Goal: Entertainment & Leisure: Consume media (video, audio)

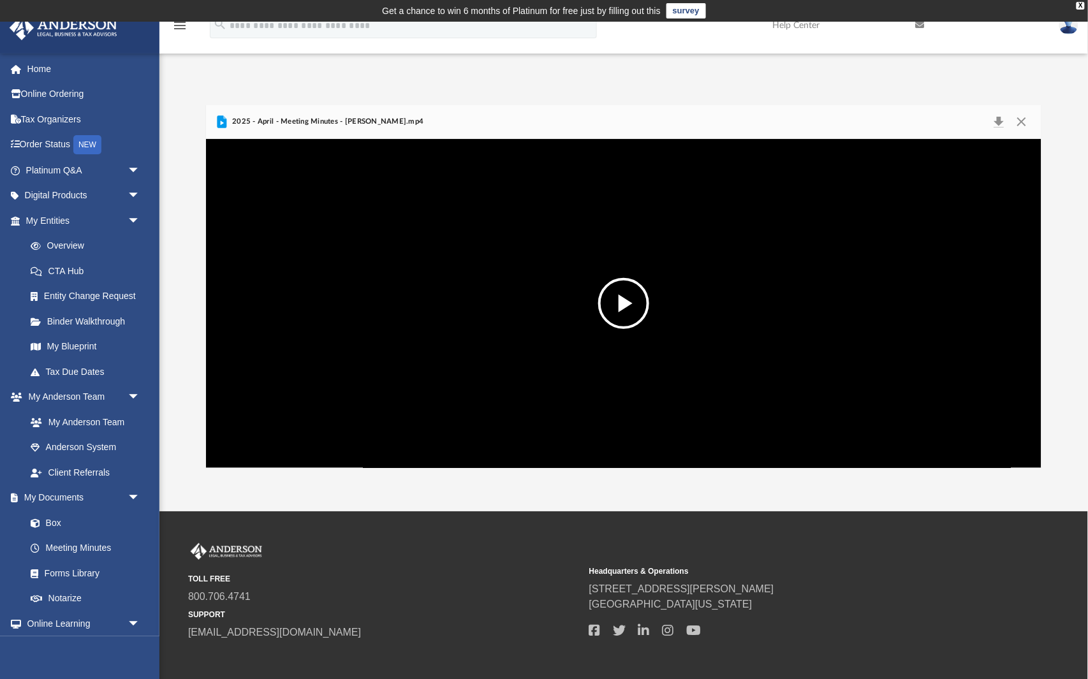
scroll to position [290, 837]
click at [371, 352] on video "File preview" at bounding box center [623, 304] width 585 height 293
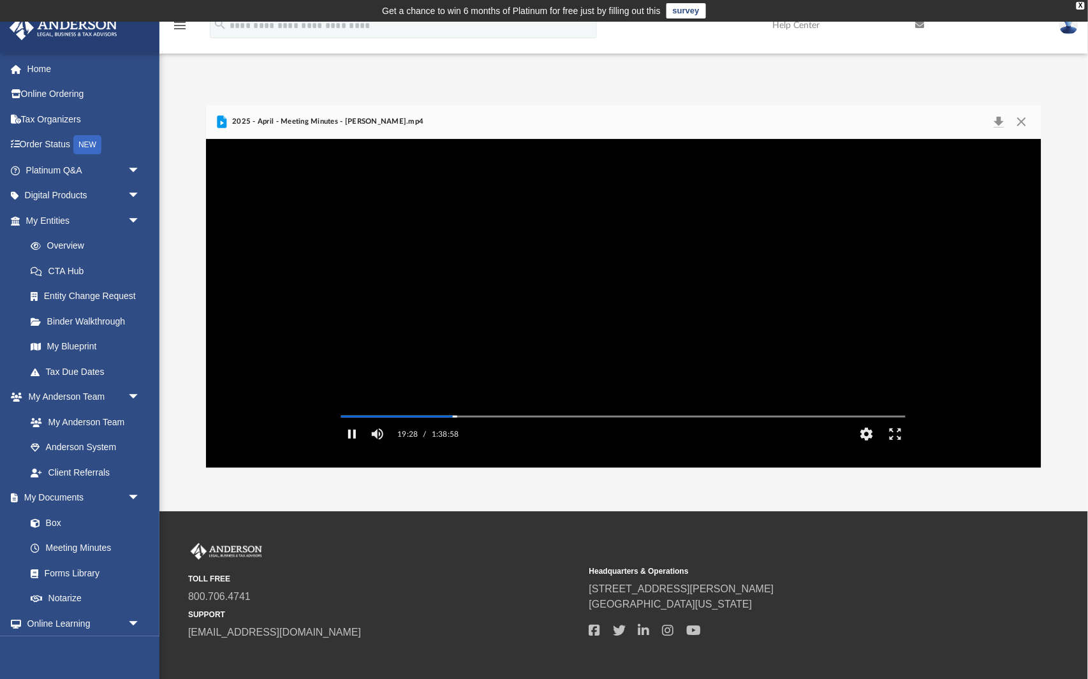
click at [355, 447] on button "Pause" at bounding box center [351, 435] width 29 height 26
click at [355, 447] on button "Play" at bounding box center [351, 435] width 29 height 26
click at [355, 447] on button "Pause" at bounding box center [351, 435] width 29 height 26
click at [355, 447] on button "Play" at bounding box center [351, 435] width 29 height 26
click at [357, 447] on button "Pause" at bounding box center [351, 435] width 29 height 26
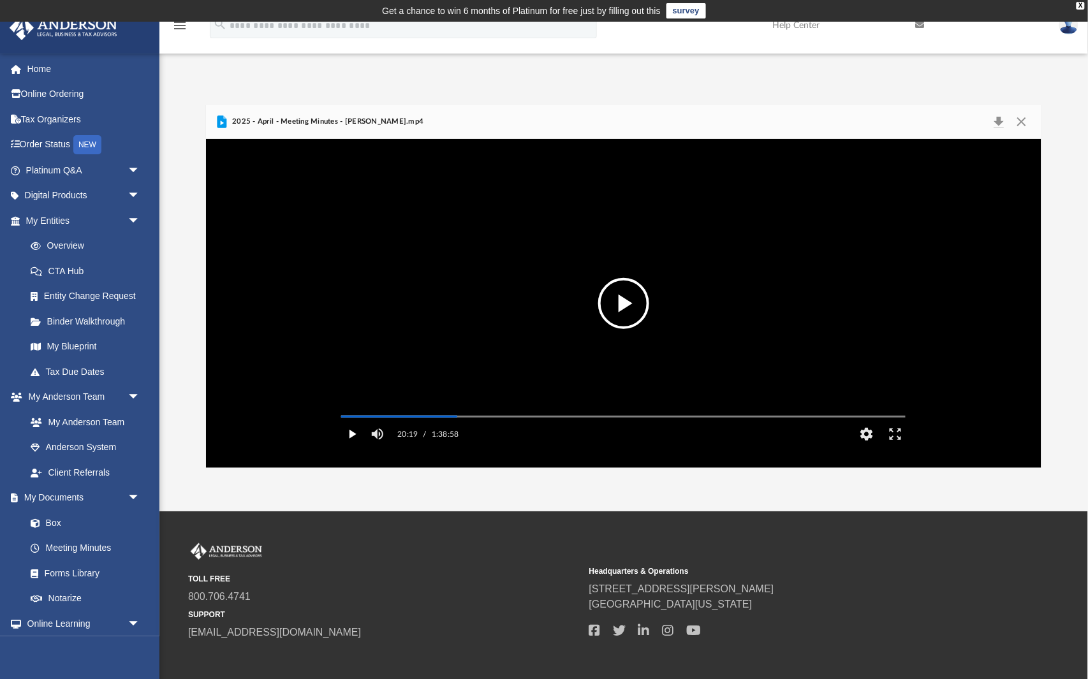
click at [357, 447] on button "Play" at bounding box center [351, 435] width 29 height 26
click at [458, 320] on video "File preview" at bounding box center [623, 304] width 585 height 293
click at [353, 447] on button "Play" at bounding box center [351, 435] width 29 height 26
click at [353, 447] on button "Pause" at bounding box center [351, 435] width 29 height 26
click at [465, 329] on video "File preview" at bounding box center [623, 304] width 585 height 293
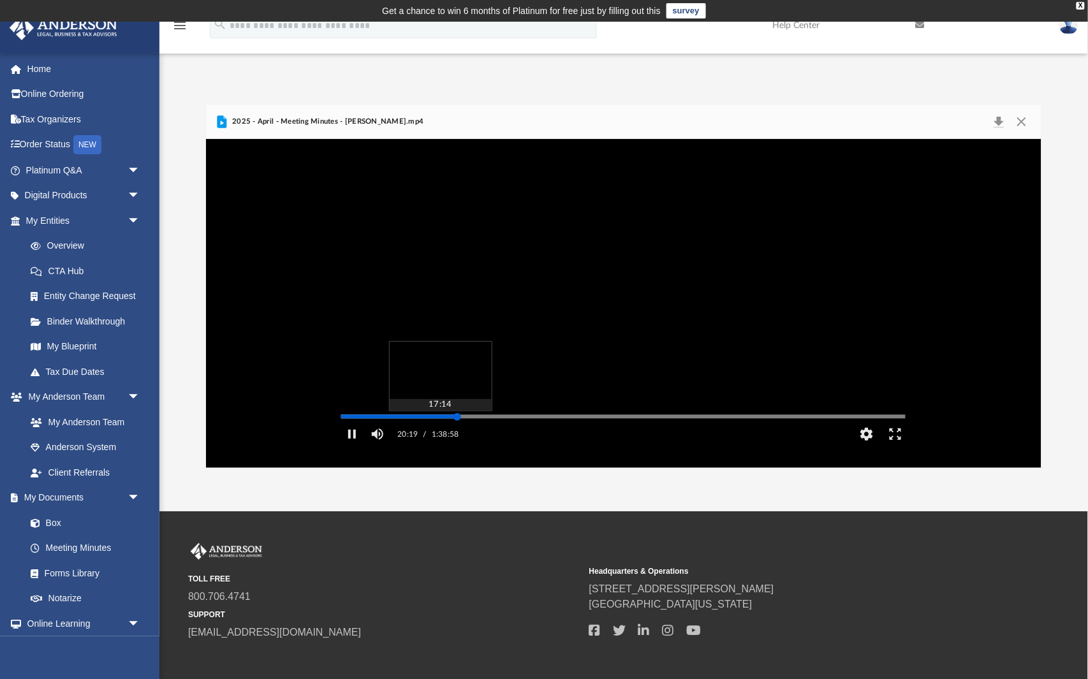
click at [440, 418] on div "Media Slider" at bounding box center [623, 417] width 565 height 2
click at [375, 422] on div "Media Slider" at bounding box center [623, 416] width 585 height 10
click at [392, 418] on div "Media Slider" at bounding box center [623, 417] width 565 height 2
click at [420, 418] on div "Media Slider" at bounding box center [623, 417] width 565 height 2
click at [441, 434] on div "Autoplay Disabled Speed 2.0 Quality Auto Subtitles/CC Off Audio Autoplay Disabl…" at bounding box center [624, 303] width 836 height 329
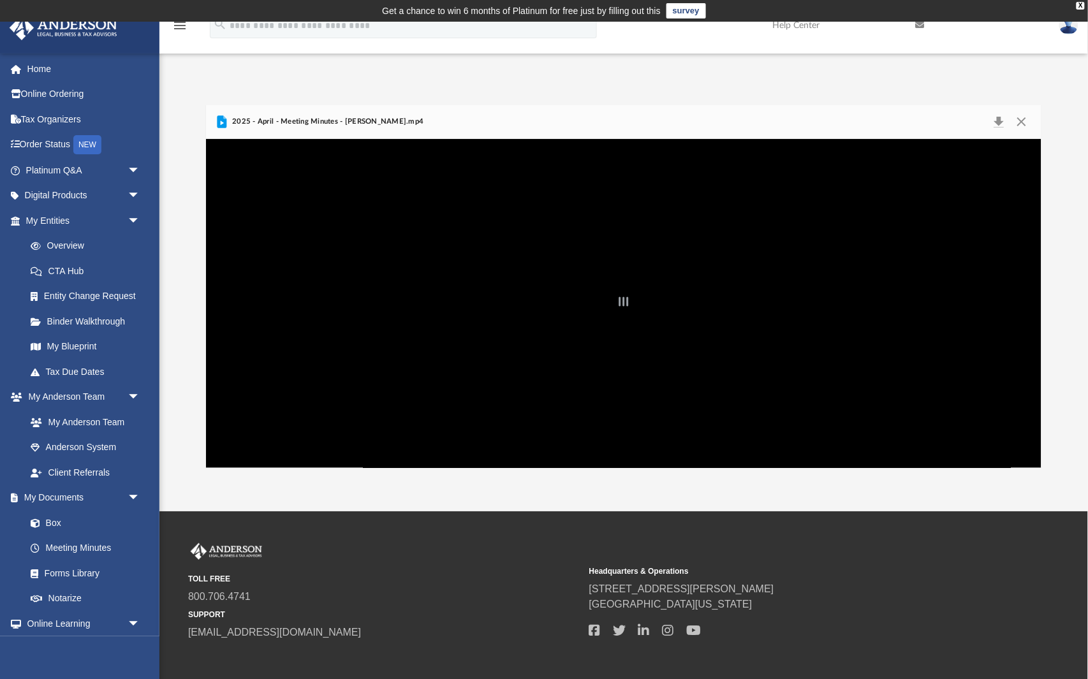
click at [353, 453] on div "File preview" at bounding box center [624, 303] width 836 height 329
click at [472, 287] on div "File preview" at bounding box center [624, 303] width 836 height 329
click at [468, 450] on div "File preview" at bounding box center [624, 303] width 836 height 329
click at [470, 501] on span "800.706.4741" at bounding box center [384, 596] width 392 height 15
click at [482, 237] on div "File preview" at bounding box center [624, 303] width 836 height 329
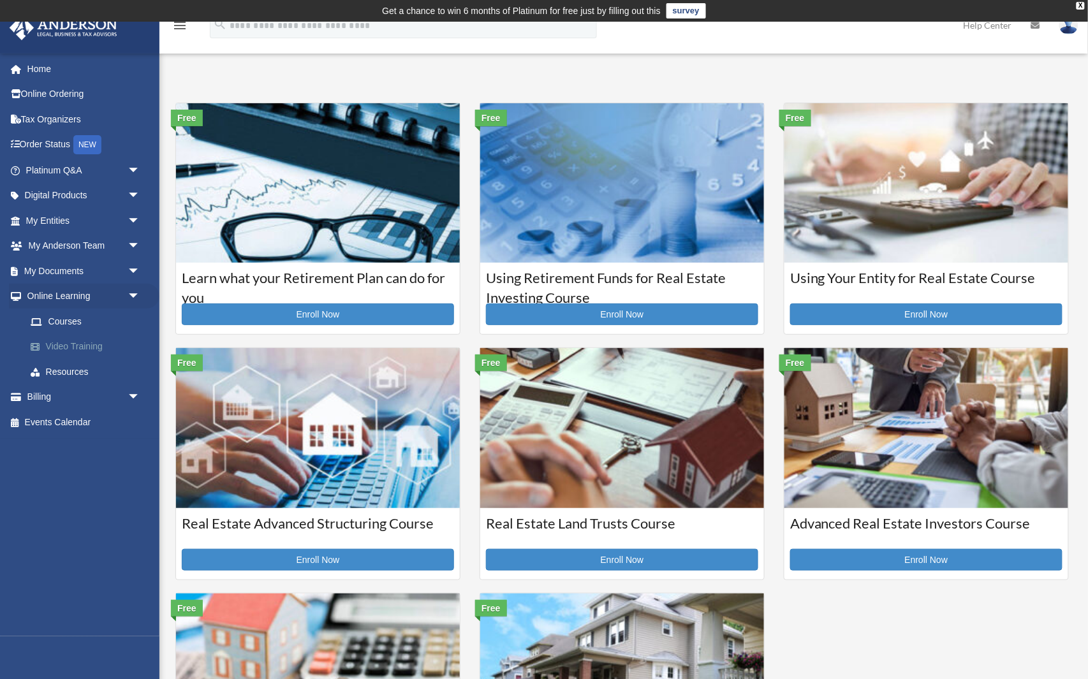
click at [72, 337] on link "Video Training" at bounding box center [89, 347] width 142 height 26
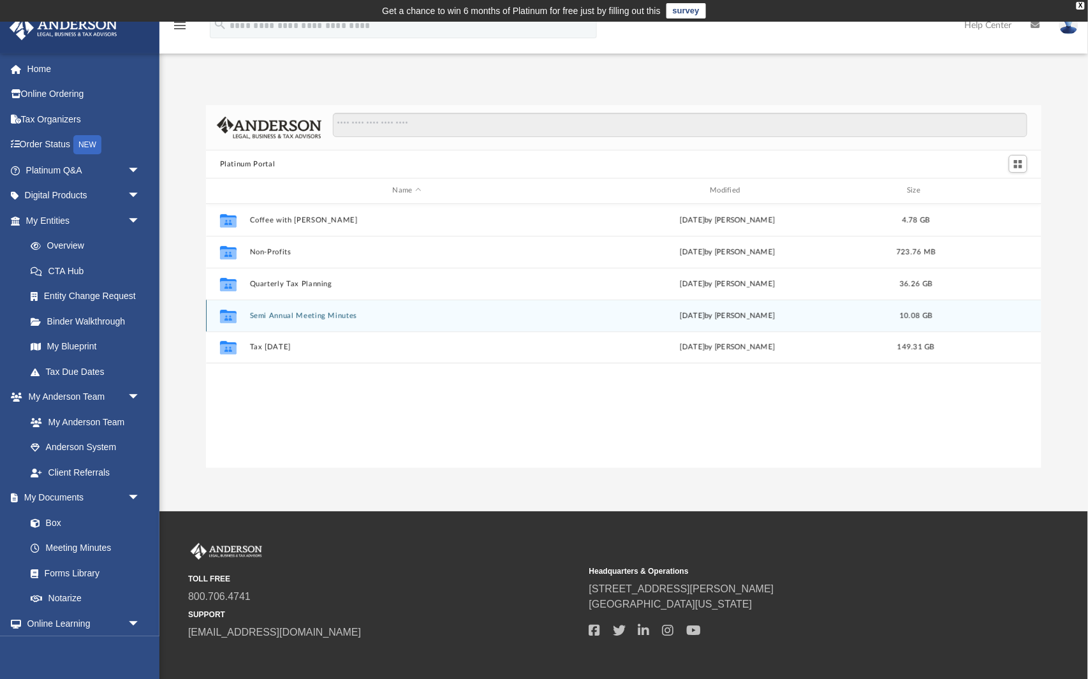
scroll to position [290, 837]
click at [274, 316] on button "Semi Annual Meeting Minutes" at bounding box center [406, 316] width 315 height 8
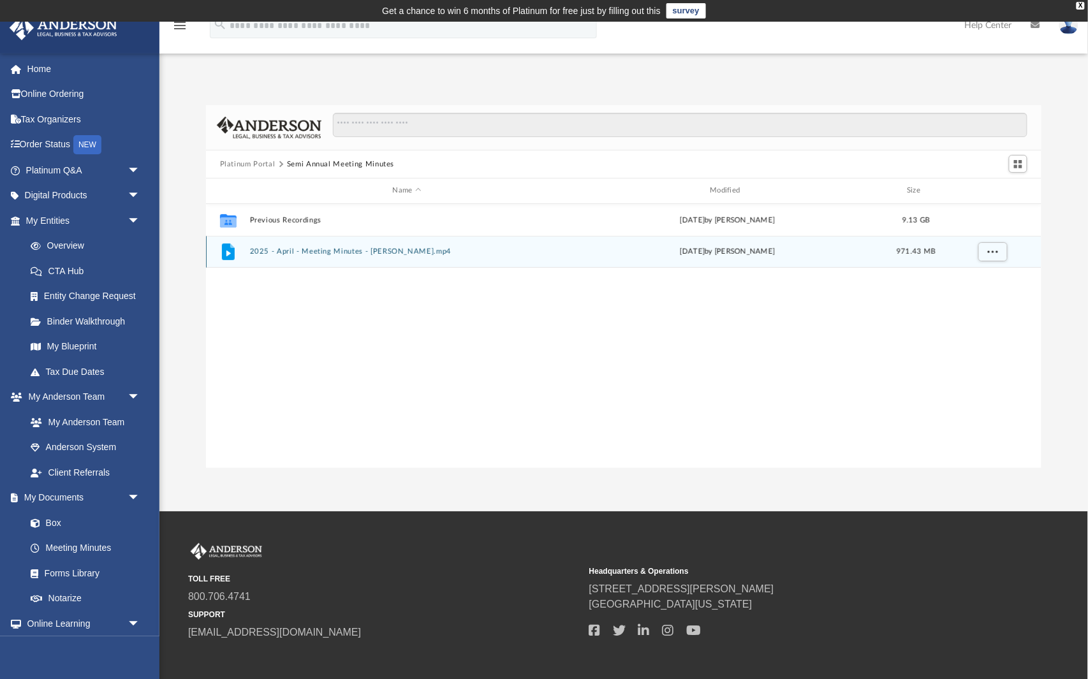
click at [223, 250] on icon "grid" at bounding box center [228, 252] width 13 height 17
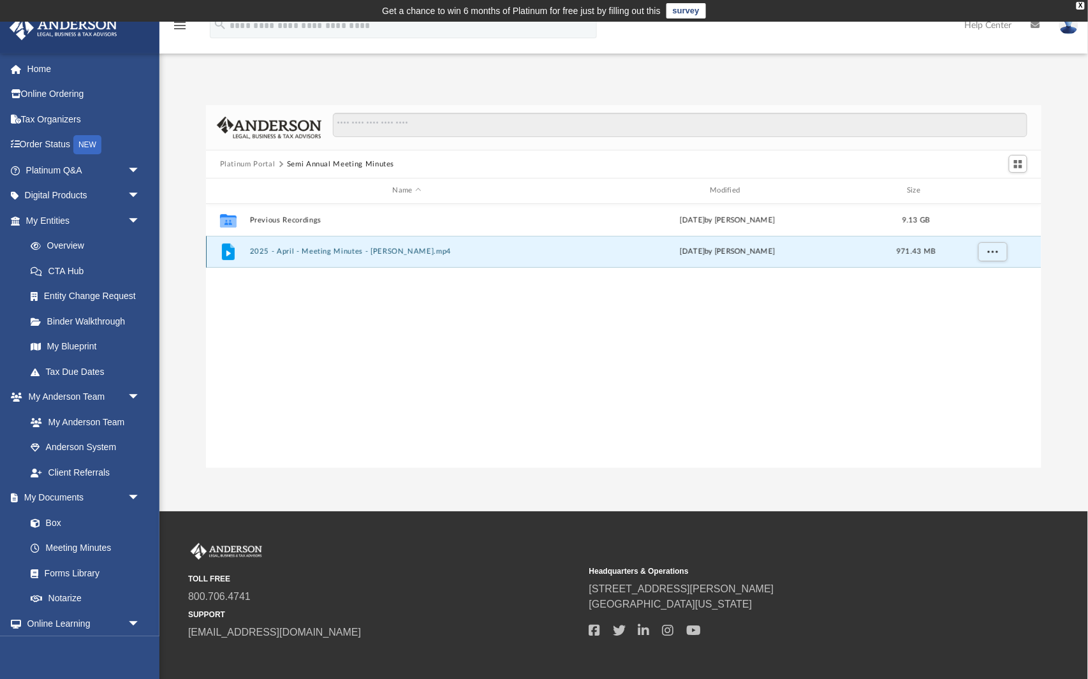
click at [223, 250] on icon "grid" at bounding box center [228, 252] width 13 height 17
click at [226, 250] on icon "grid" at bounding box center [228, 252] width 13 height 17
click at [259, 251] on button "2025 - April - Meeting Minutes - [PERSON_NAME].mp4" at bounding box center [406, 252] width 315 height 8
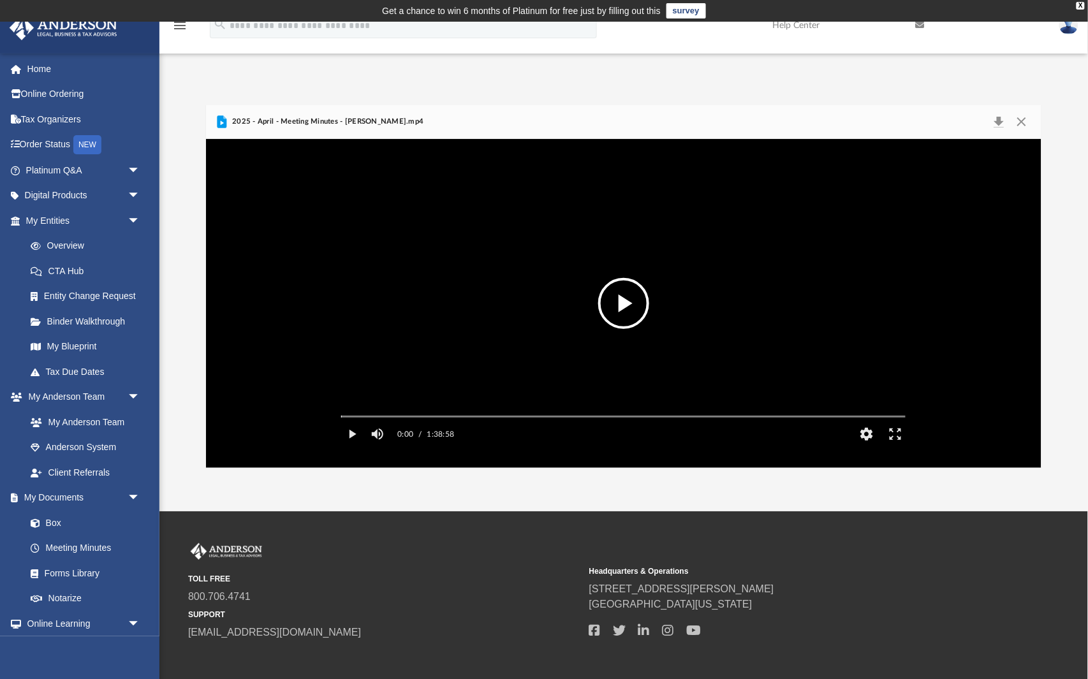
click at [626, 302] on button "File preview" at bounding box center [623, 303] width 51 height 51
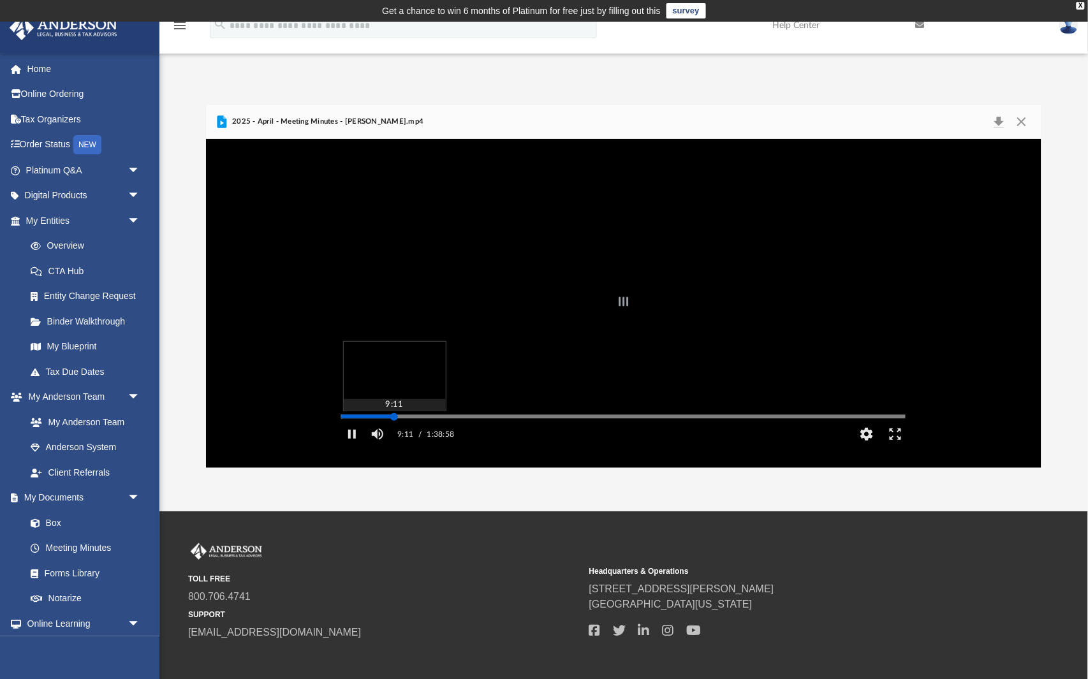
click at [394, 434] on div "Autoplay Disabled Speed 2.0 Quality Auto Subtitles/CC Off Audio Autoplay Disabl…" at bounding box center [624, 303] width 836 height 329
click at [409, 435] on div "Autoplay Disabled Speed 2.0 Quality Auto Subtitles/CC Off Audio Autoplay Disabl…" at bounding box center [624, 303] width 836 height 329
click at [871, 447] on button "HD" at bounding box center [867, 435] width 29 height 26
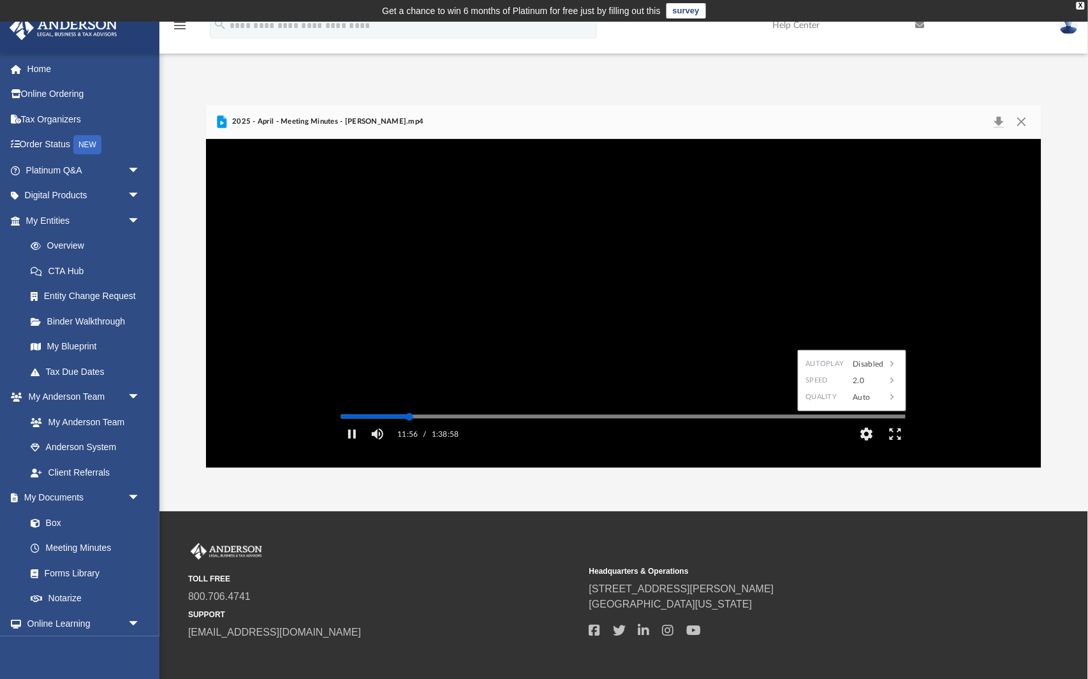
click at [427, 422] on div "Media Slider" at bounding box center [623, 416] width 585 height 10
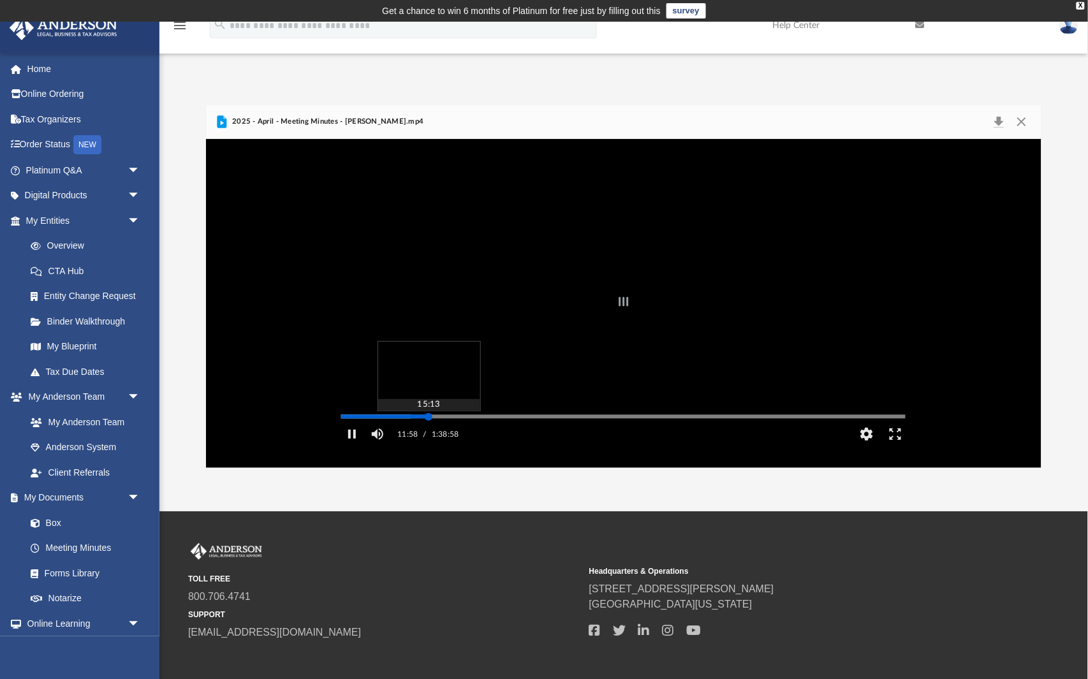
click at [429, 435] on div "Autoplay Disabled Speed 2.0 Quality Auto Subtitles/CC Off Audio Autoplay Disabl…" at bounding box center [624, 303] width 836 height 329
click at [470, 418] on div "Media Slider" at bounding box center [623, 417] width 565 height 2
click at [873, 447] on button "HD" at bounding box center [867, 435] width 29 height 26
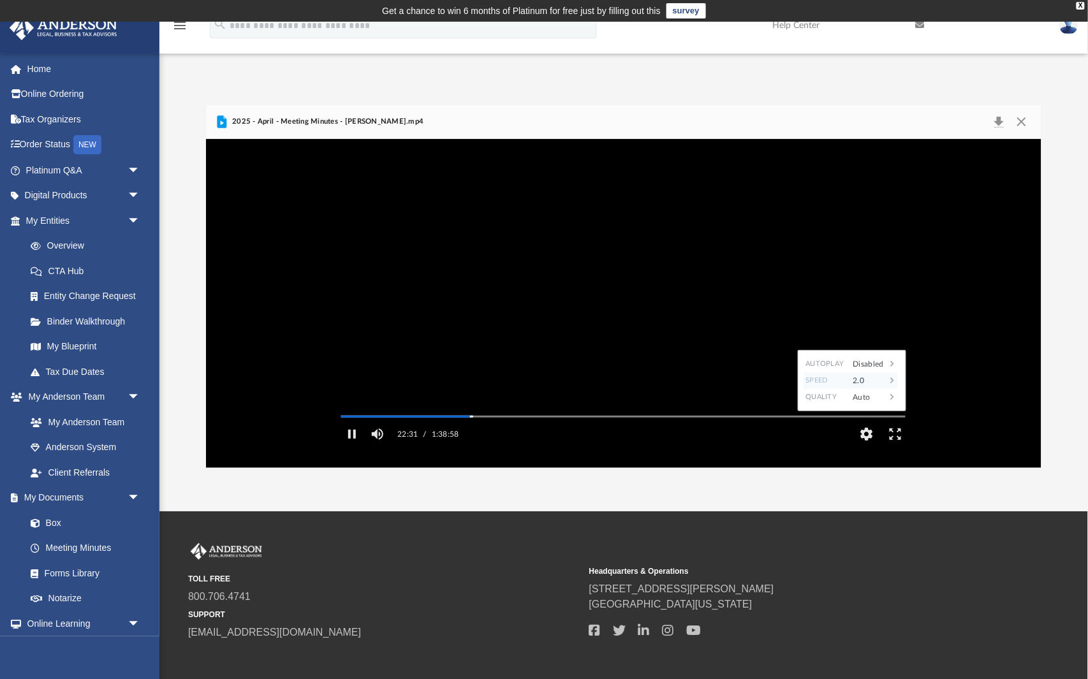
click at [871, 389] on div "2.0" at bounding box center [867, 381] width 40 height 17
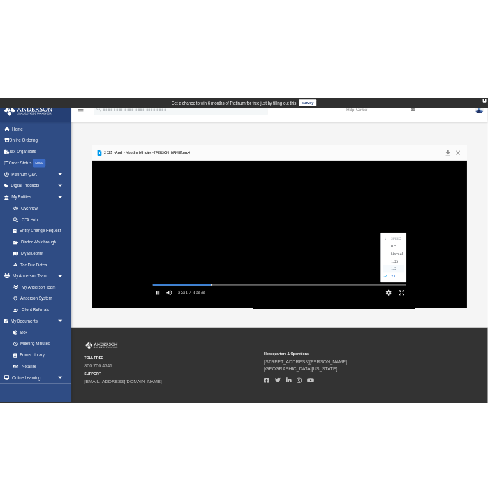
scroll to position [0, 0]
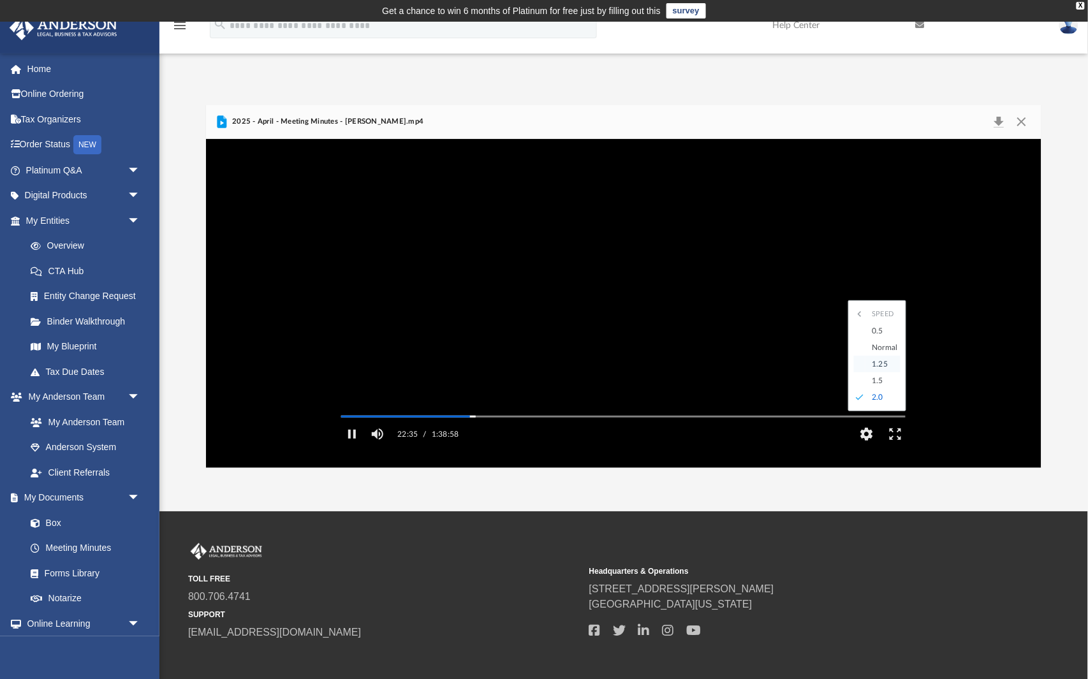
click at [878, 373] on div "1.25" at bounding box center [883, 364] width 35 height 17
click at [357, 447] on button "Pause" at bounding box center [351, 435] width 29 height 26
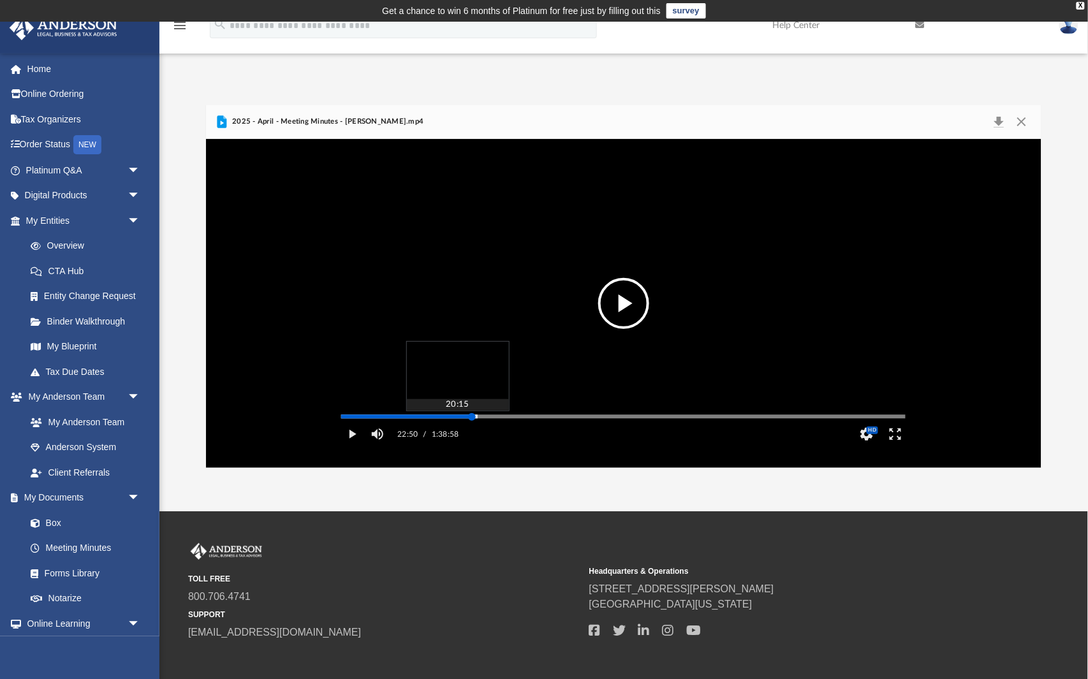
click at [457, 418] on div "Media Slider" at bounding box center [623, 417] width 565 height 2
click at [353, 447] on button "Play" at bounding box center [351, 435] width 29 height 26
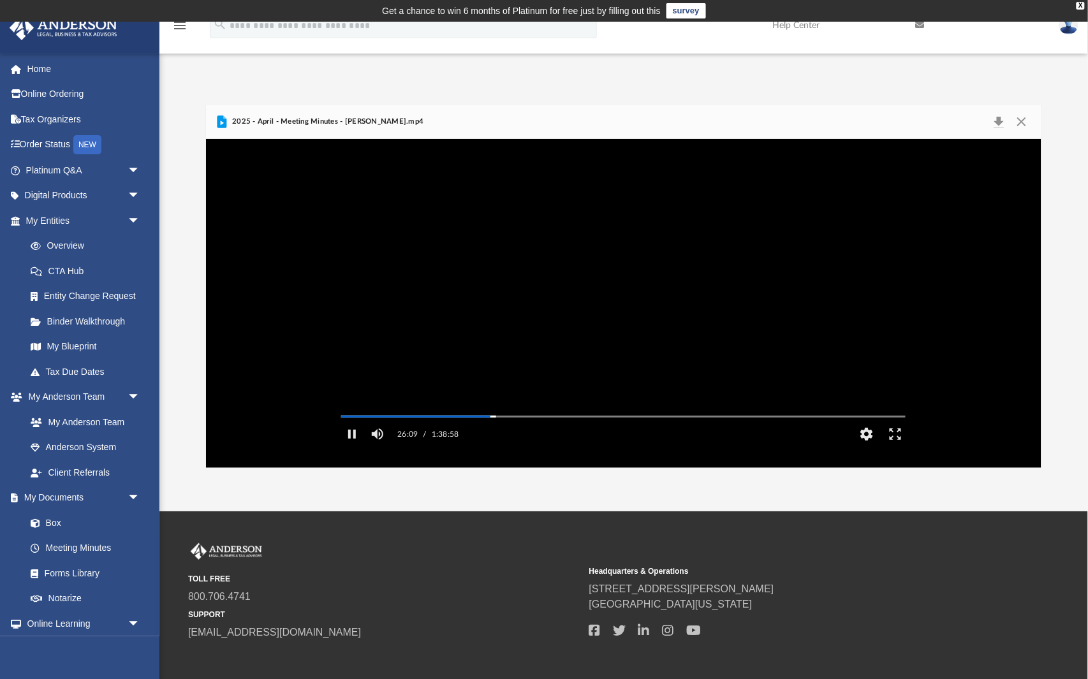
drag, startPoint x: 424, startPoint y: 221, endPoint x: 412, endPoint y: 300, distance: 80.0
click at [412, 300] on video "File preview" at bounding box center [623, 304] width 585 height 293
click at [414, 237] on video "File preview" at bounding box center [623, 304] width 585 height 293
click at [425, 226] on video "File preview" at bounding box center [623, 304] width 585 height 293
drag, startPoint x: 419, startPoint y: 216, endPoint x: 416, endPoint y: 360, distance: 144.8
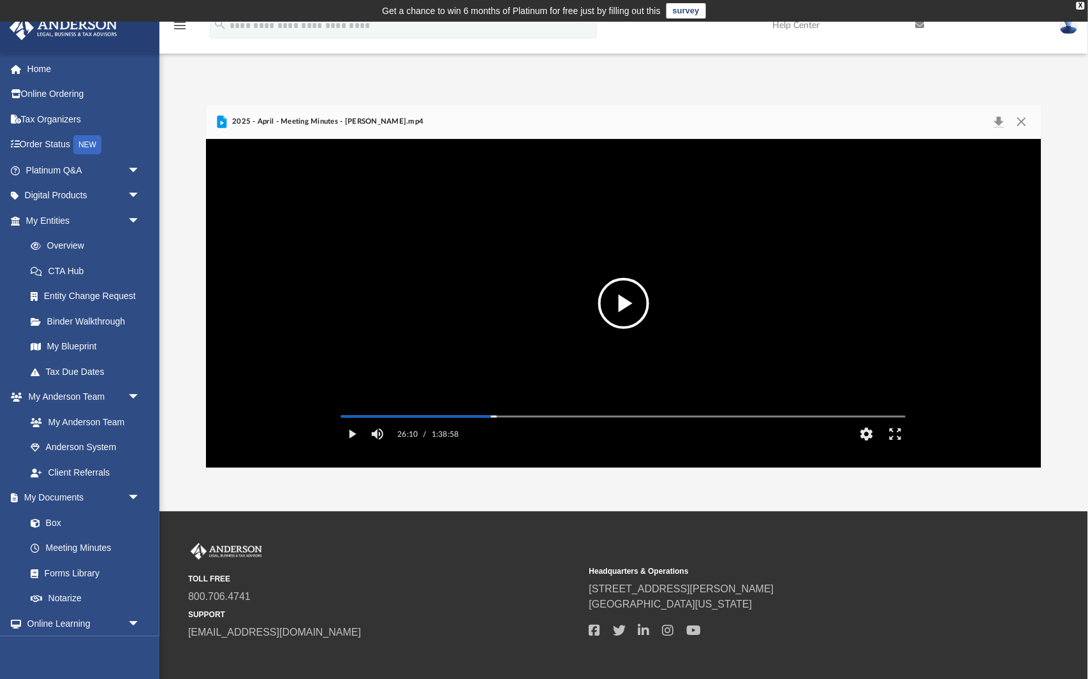
click at [417, 363] on video "File preview" at bounding box center [623, 304] width 585 height 293
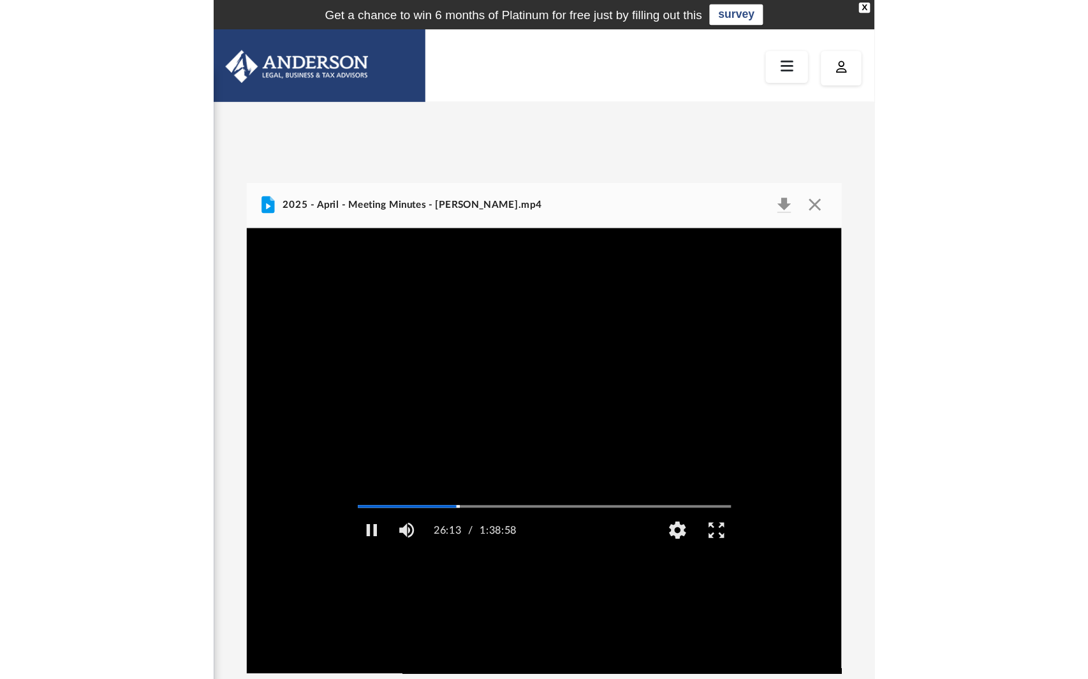
scroll to position [1, 1]
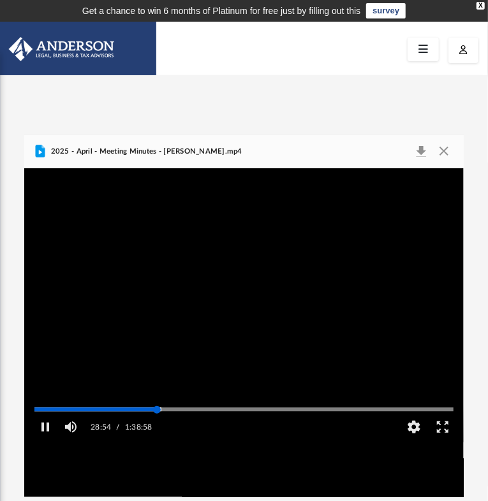
click at [145, 415] on div "Media Slider" at bounding box center [244, 409] width 440 height 10
click at [148, 425] on div "Autoplay Disabled Speed 1.25 Quality Auto Subtitles/CC Off Audio Autoplay Disab…" at bounding box center [244, 332] width 440 height 329
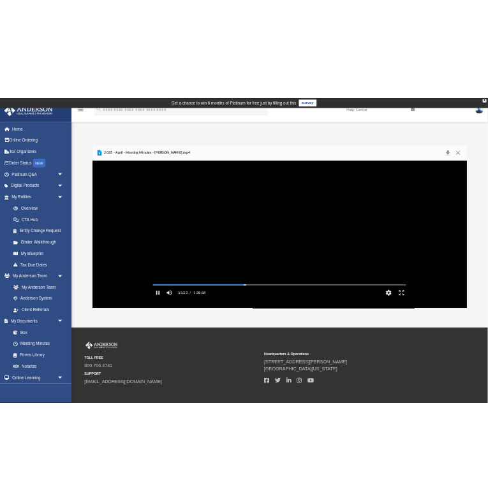
scroll to position [290, 837]
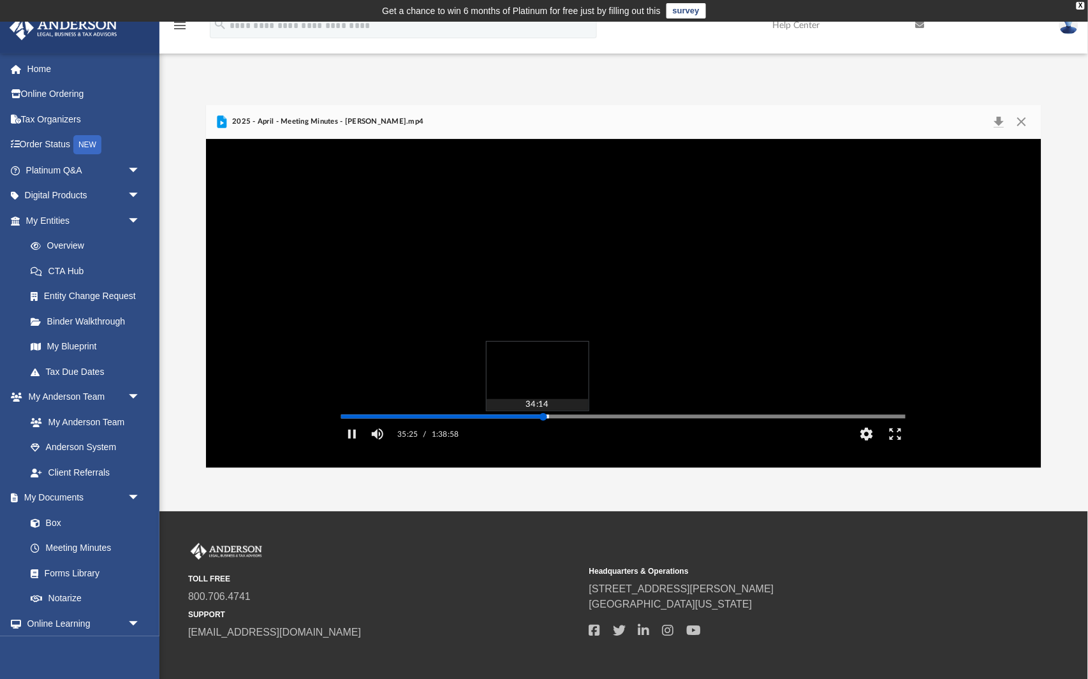
click at [537, 418] on div "Media Slider" at bounding box center [623, 417] width 565 height 2
click at [352, 447] on button "Pause" at bounding box center [351, 435] width 29 height 26
click at [514, 418] on div "Media Slider" at bounding box center [623, 417] width 565 height 2
click at [522, 418] on div "Media Slider" at bounding box center [623, 417] width 565 height 2
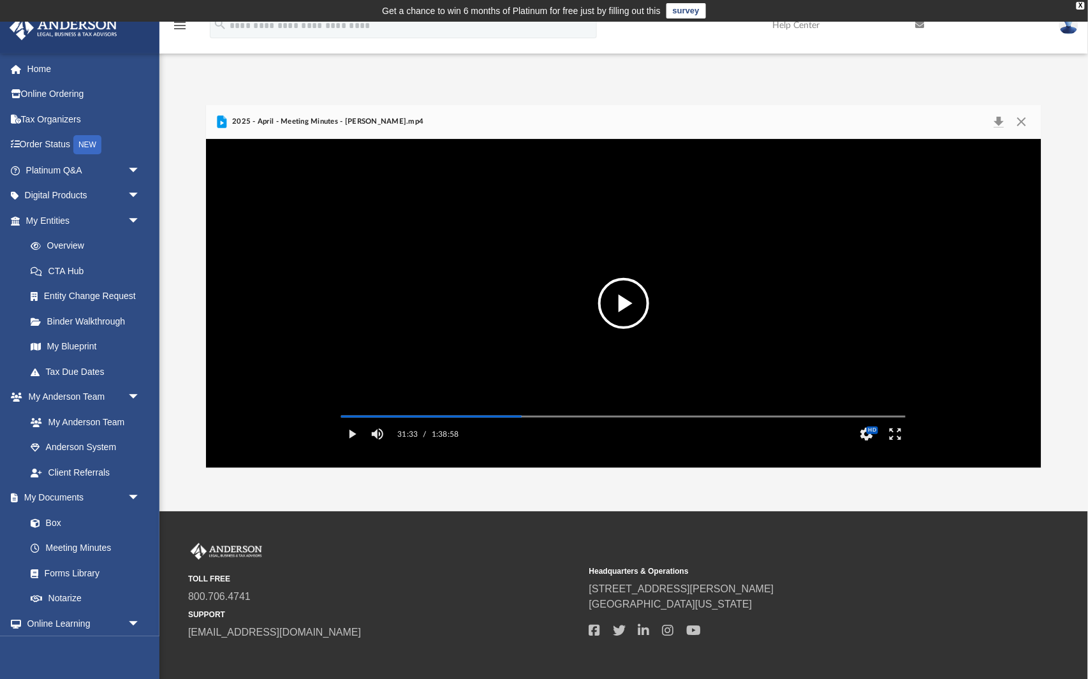
click at [631, 301] on button "File preview" at bounding box center [623, 303] width 51 height 51
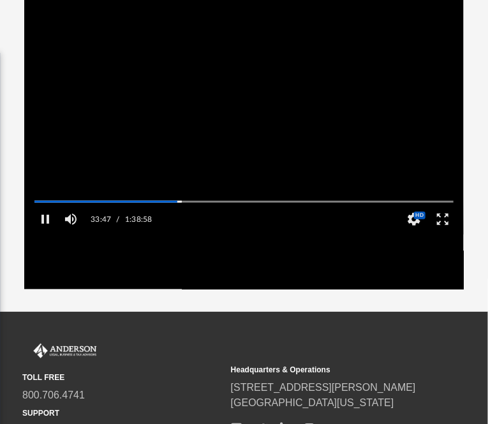
scroll to position [208, 0]
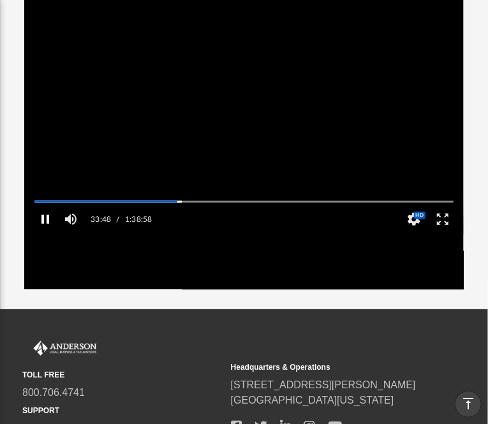
click at [47, 232] on button "Pause" at bounding box center [45, 220] width 29 height 26
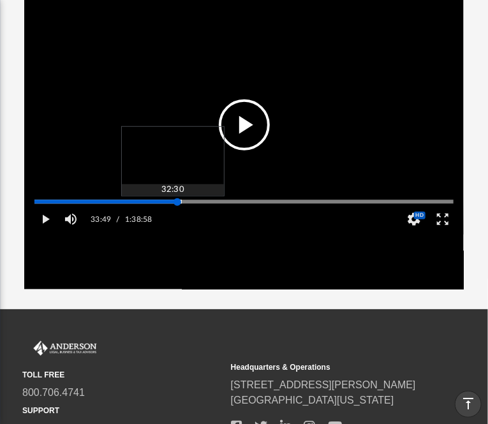
click at [172, 203] on div "Media Slider" at bounding box center [243, 202] width 419 height 2
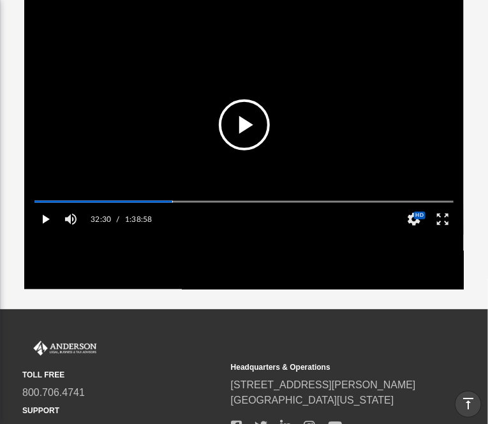
click at [47, 229] on button "Play" at bounding box center [45, 220] width 29 height 26
click at [44, 229] on button "Pause" at bounding box center [45, 220] width 29 height 26
click at [43, 230] on button "Play" at bounding box center [45, 220] width 29 height 26
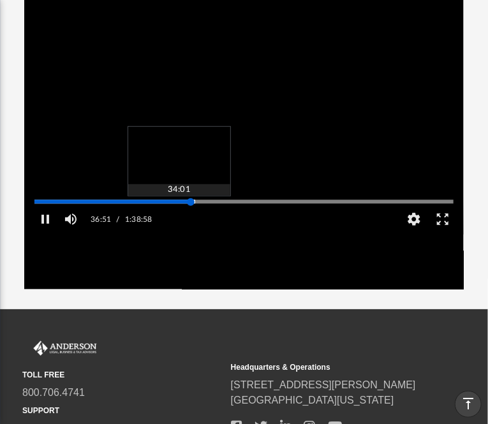
click at [177, 207] on div "Media Slider" at bounding box center [244, 201] width 440 height 10
click at [177, 203] on div "Media Slider" at bounding box center [243, 202] width 419 height 2
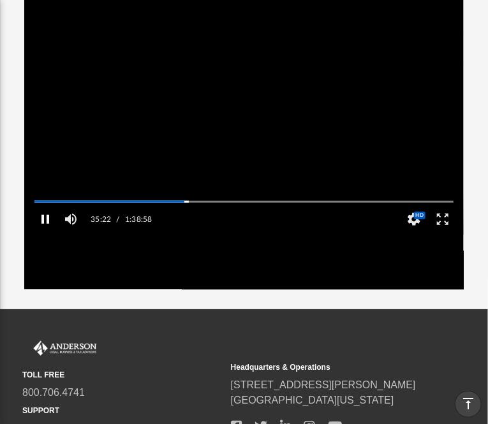
click at [46, 221] on button "Pause" at bounding box center [45, 220] width 29 height 26
click at [202, 232] on div "35:22 / 1:38:58 CC HD" at bounding box center [244, 220] width 440 height 26
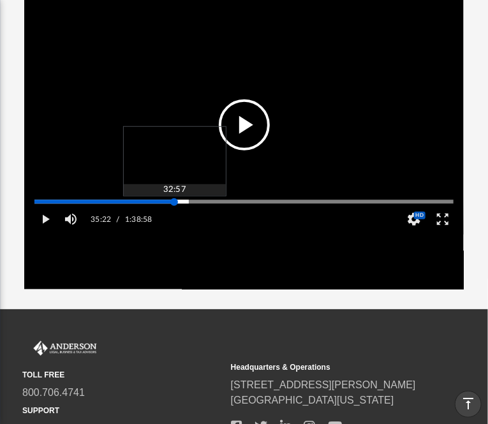
click at [174, 203] on div "Media Slider" at bounding box center [243, 202] width 419 height 2
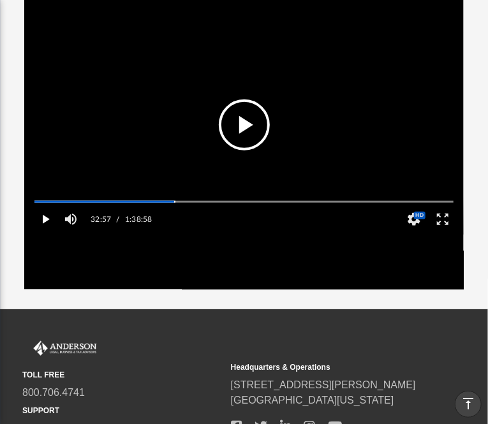
click at [45, 232] on button "Play" at bounding box center [45, 220] width 29 height 26
click at [45, 231] on button "Pause" at bounding box center [45, 220] width 29 height 26
click at [48, 232] on button "Play" at bounding box center [45, 220] width 29 height 26
click at [417, 219] on span "HD" at bounding box center [420, 216] width 12 height 8
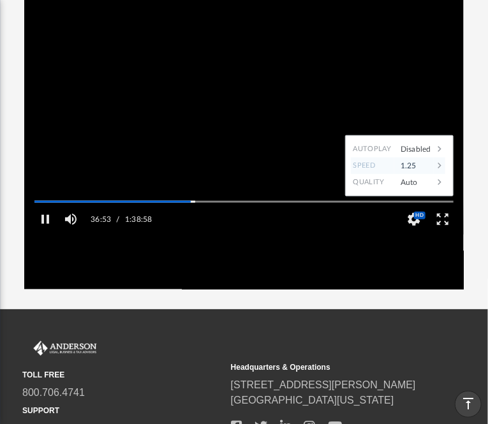
click at [431, 174] on div "1.25" at bounding box center [414, 166] width 40 height 17
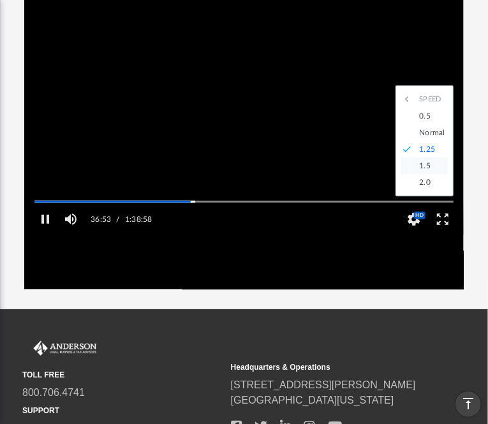
scroll to position [0, 0]
click at [432, 191] on div "2.0" at bounding box center [430, 182] width 35 height 17
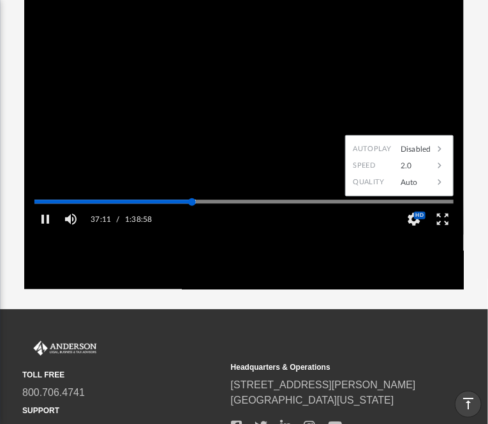
click at [182, 207] on div "Media Slider" at bounding box center [244, 201] width 440 height 10
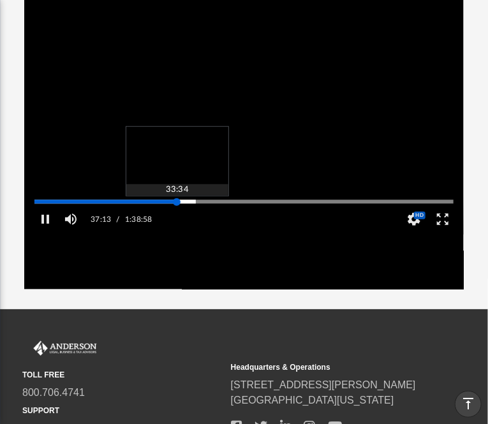
click at [177, 215] on div "Autoplay Disabled Speed 2.0 Quality Auto Subtitles/CC Off Audio Autoplay Disabl…" at bounding box center [244, 124] width 440 height 329
click at [188, 203] on div "Media Slider" at bounding box center [243, 202] width 419 height 2
click at [182, 203] on div "Media Slider" at bounding box center [243, 202] width 419 height 2
click at [184, 206] on div "Media Slider" at bounding box center [185, 202] width 8 height 8
click at [188, 203] on div "Media Slider" at bounding box center [243, 202] width 419 height 2
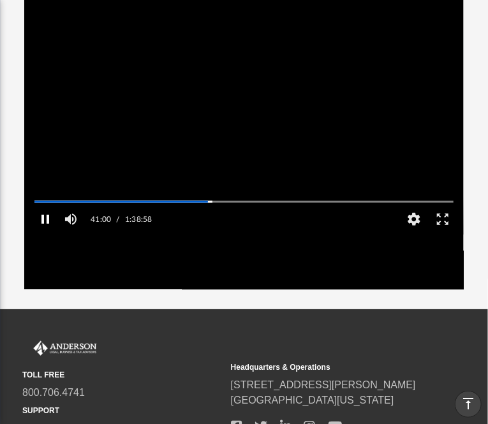
click at [45, 228] on button "Pause" at bounding box center [45, 220] width 29 height 26
click at [45, 228] on button "Play" at bounding box center [45, 220] width 29 height 26
click at [45, 228] on button "Pause" at bounding box center [45, 220] width 29 height 26
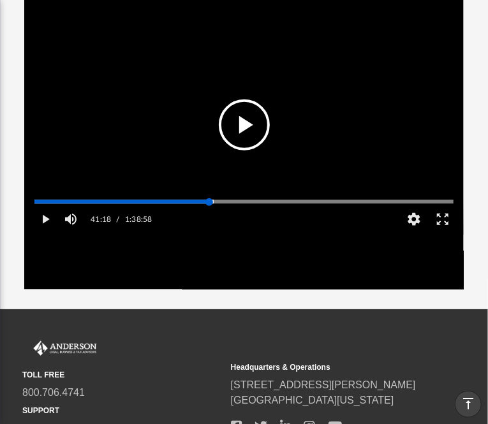
click at [200, 207] on div "Media Slider" at bounding box center [244, 201] width 440 height 10
click at [203, 203] on div "Media Slider" at bounding box center [243, 202] width 419 height 2
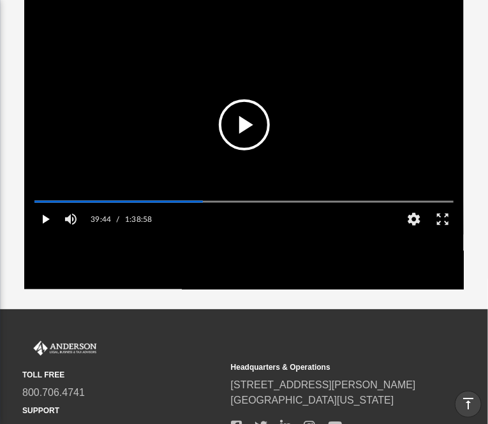
click at [47, 232] on button "Play" at bounding box center [45, 220] width 29 height 26
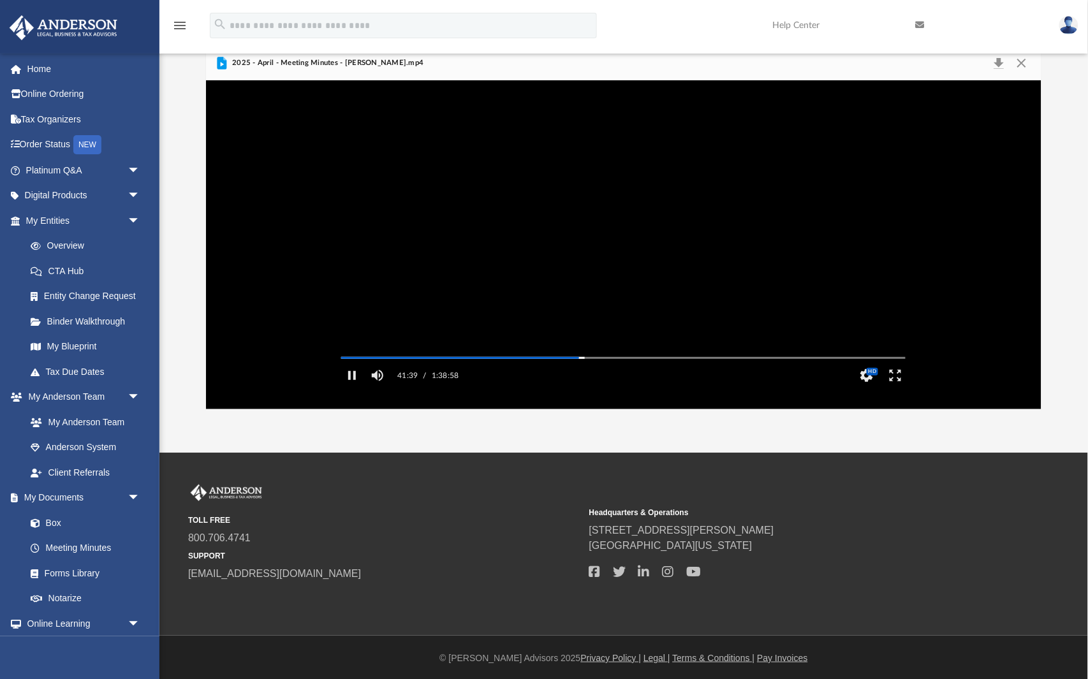
scroll to position [290, 837]
click at [356, 389] on button "Pause" at bounding box center [351, 376] width 29 height 26
click at [355, 389] on button "Play" at bounding box center [351, 376] width 29 height 26
click at [353, 389] on button "Pause" at bounding box center [351, 376] width 29 height 26
click at [892, 389] on button "Enter fullscreen" at bounding box center [896, 376] width 29 height 26
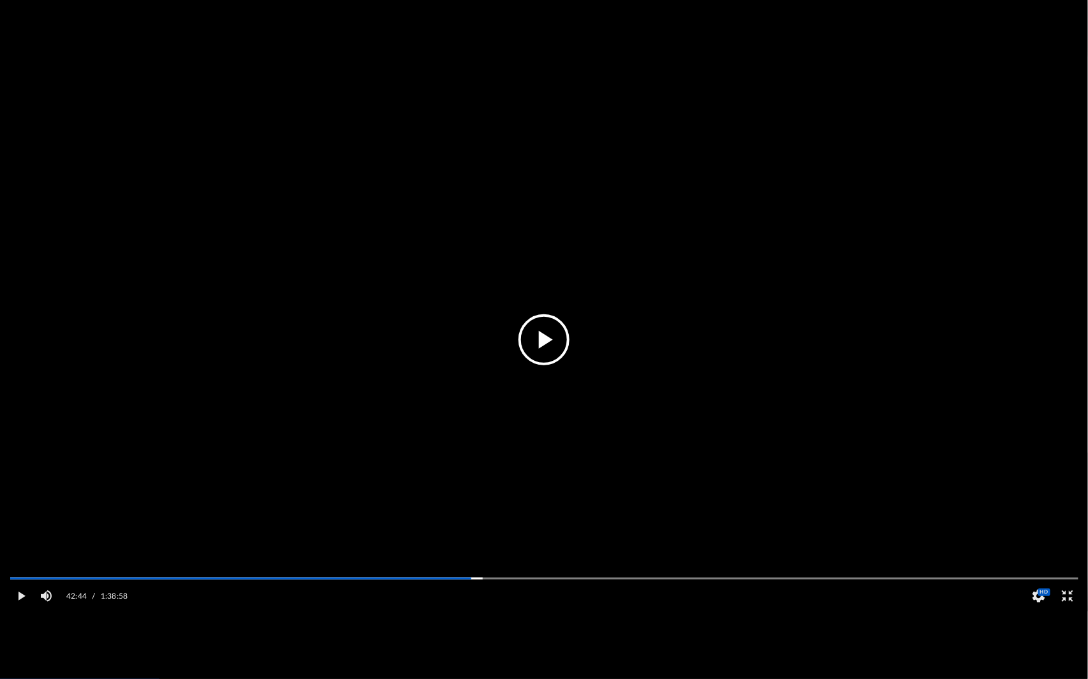
scroll to position [0, 0]
click at [17, 609] on button "Play" at bounding box center [20, 597] width 29 height 26
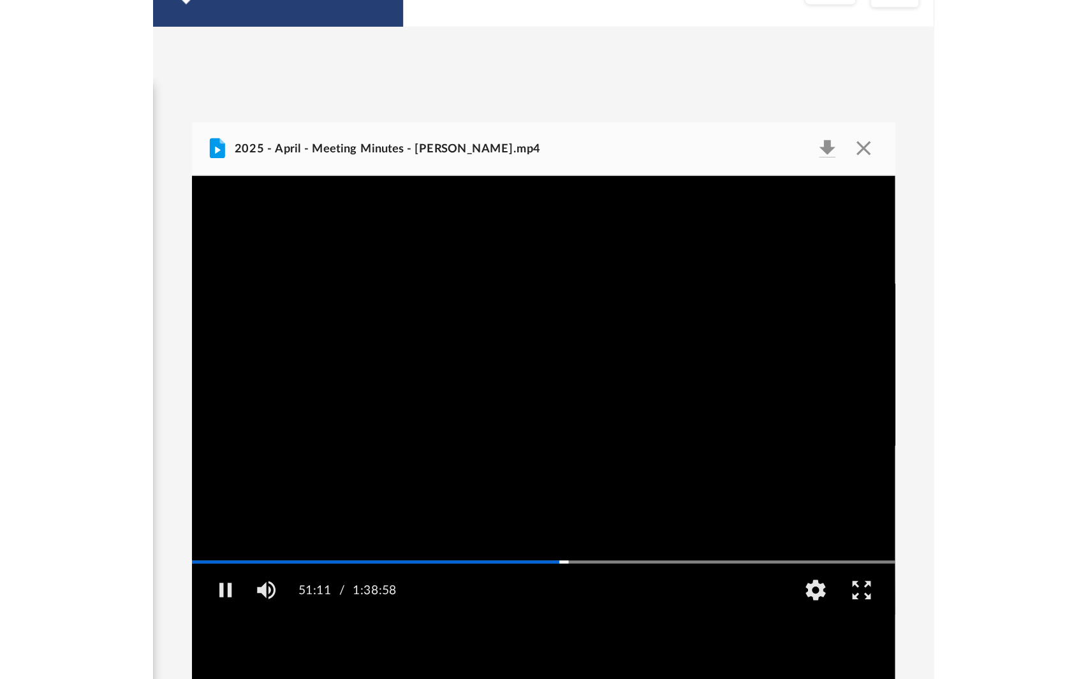
scroll to position [290, 837]
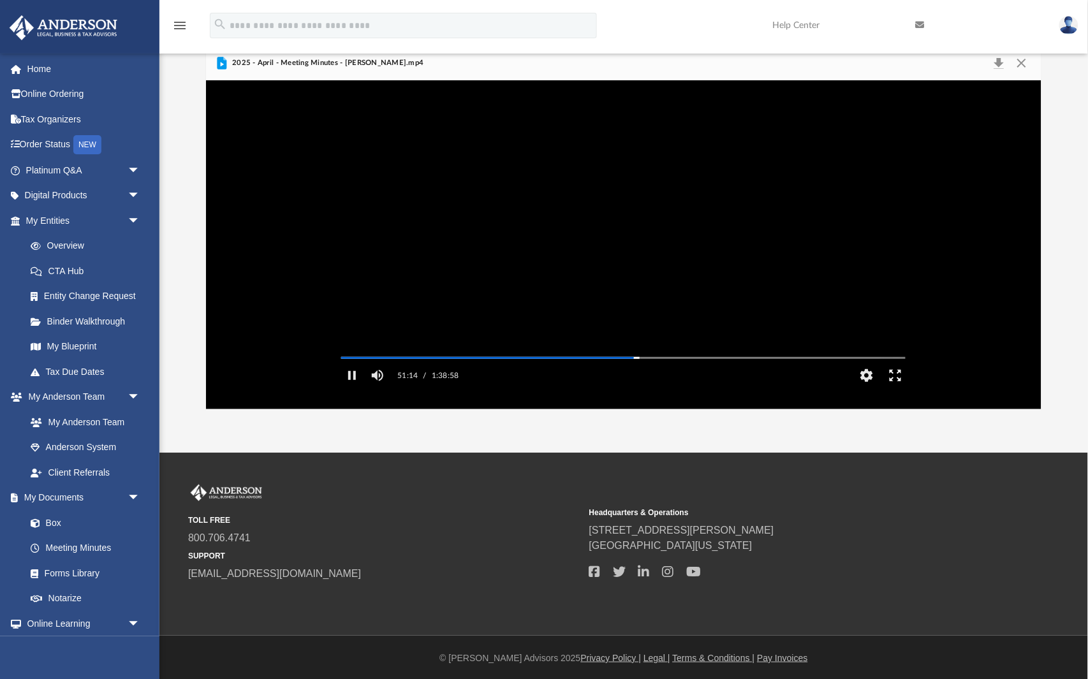
click at [892, 389] on button "Enter fullscreen" at bounding box center [896, 376] width 29 height 26
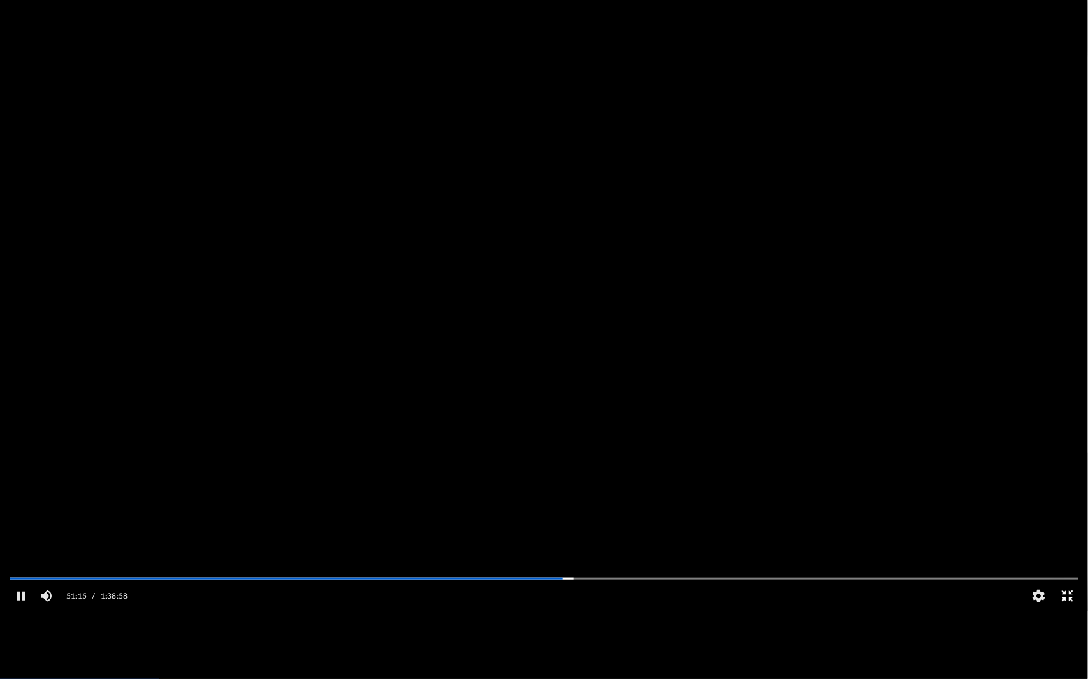
scroll to position [0, 0]
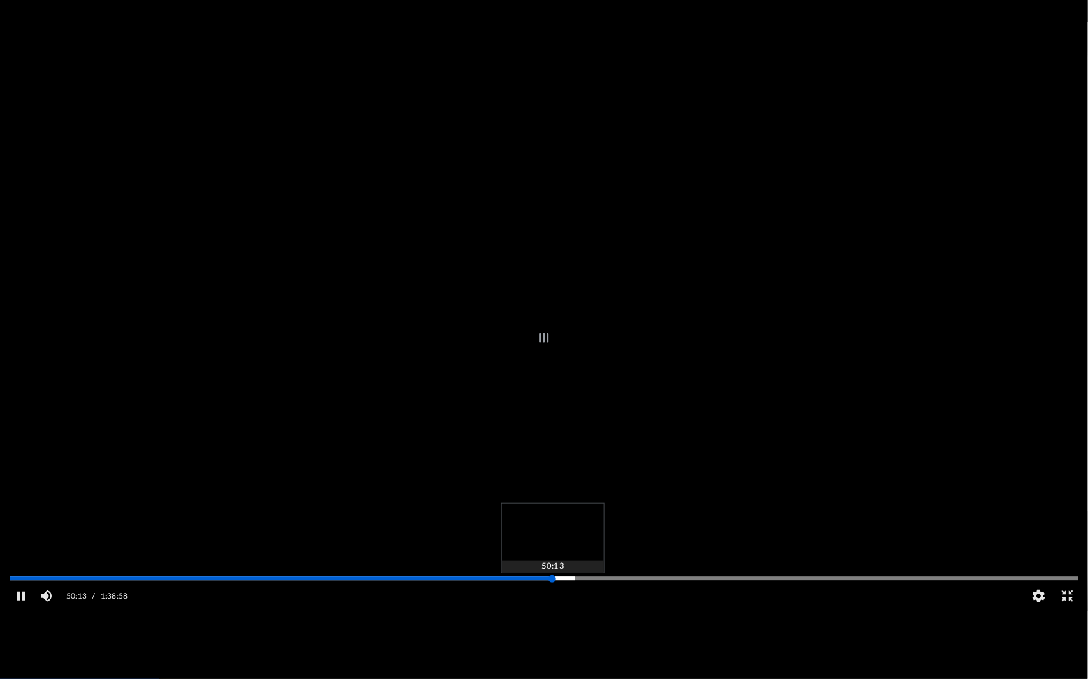
click at [552, 580] on div "Media Slider" at bounding box center [544, 579] width 1069 height 2
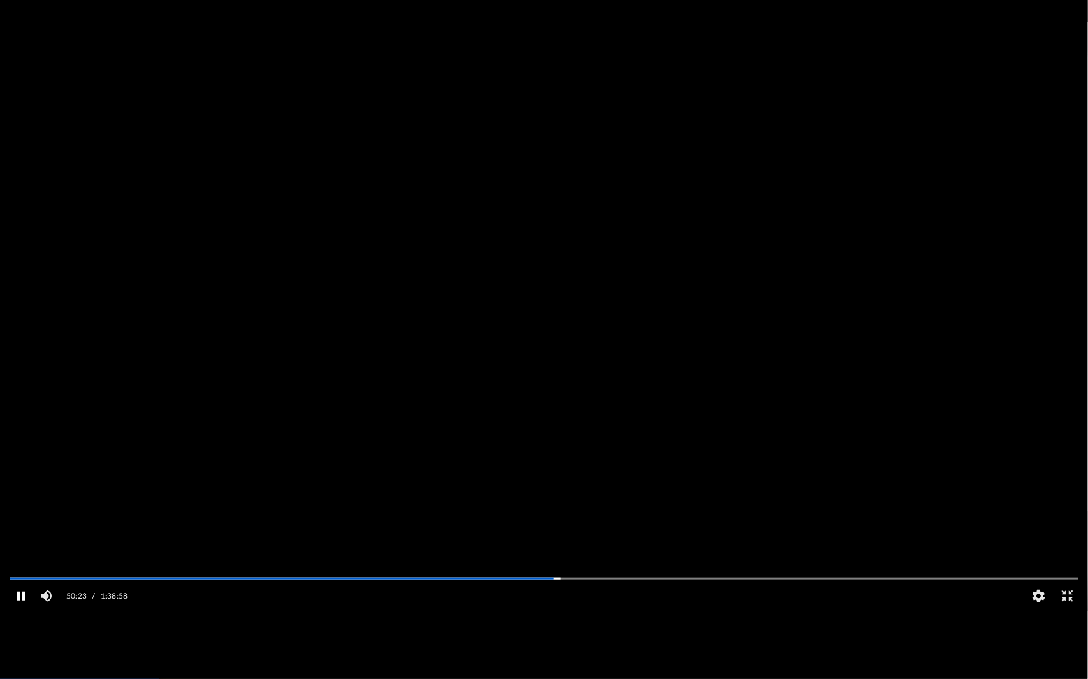
click at [20, 609] on button "Pause" at bounding box center [20, 597] width 29 height 26
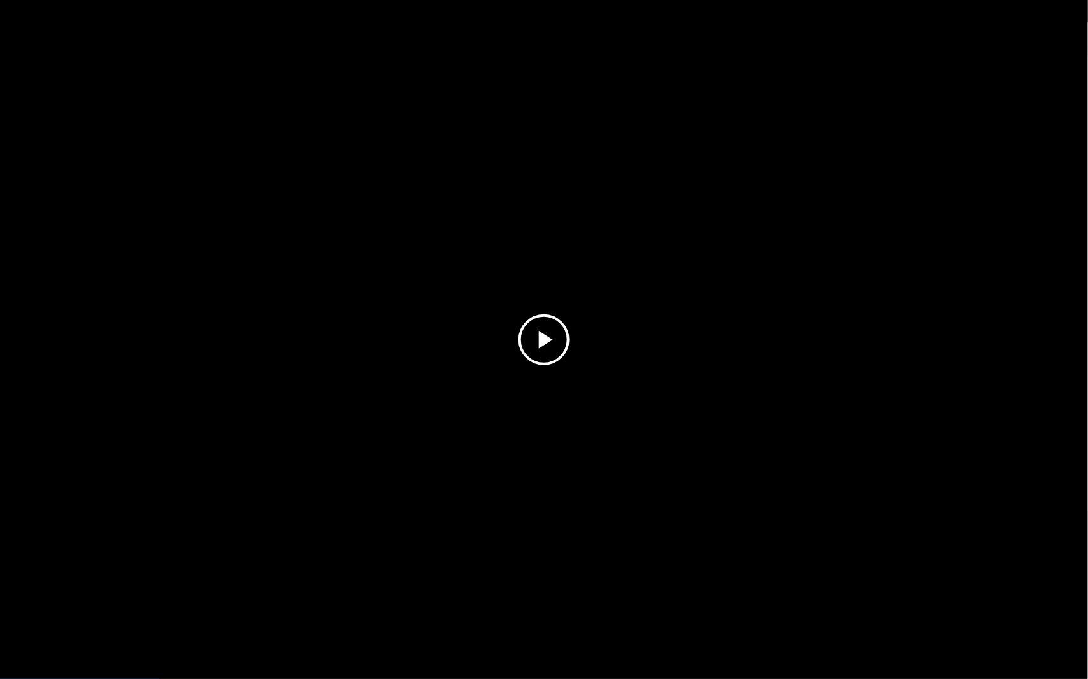
click at [554, 330] on button "File preview" at bounding box center [544, 340] width 51 height 51
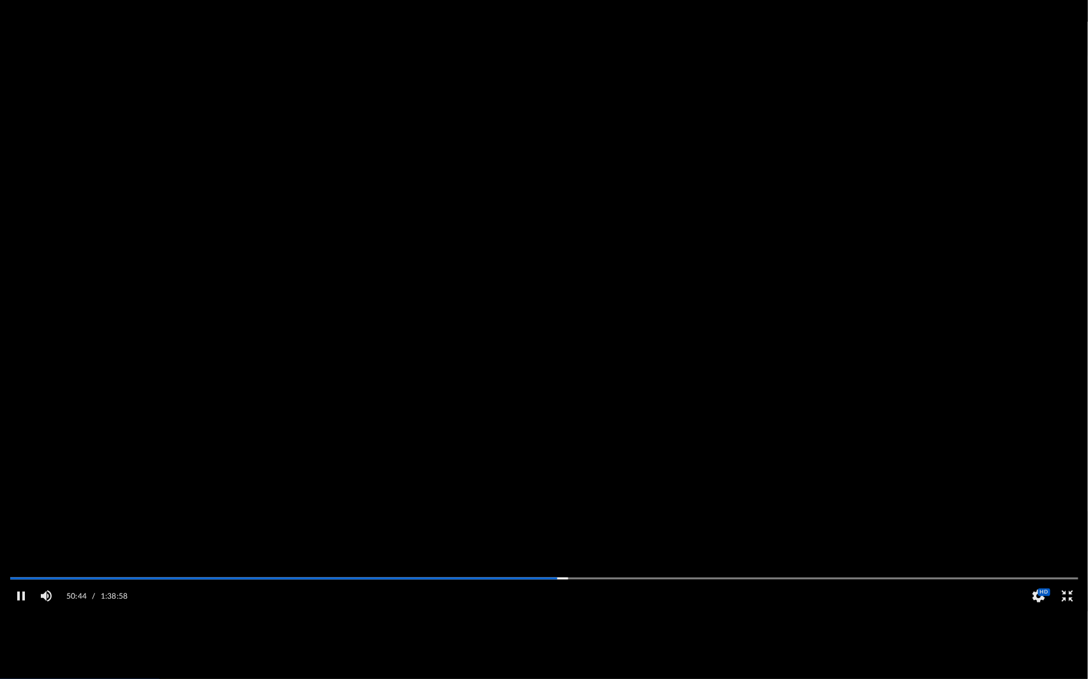
scroll to position [59, 0]
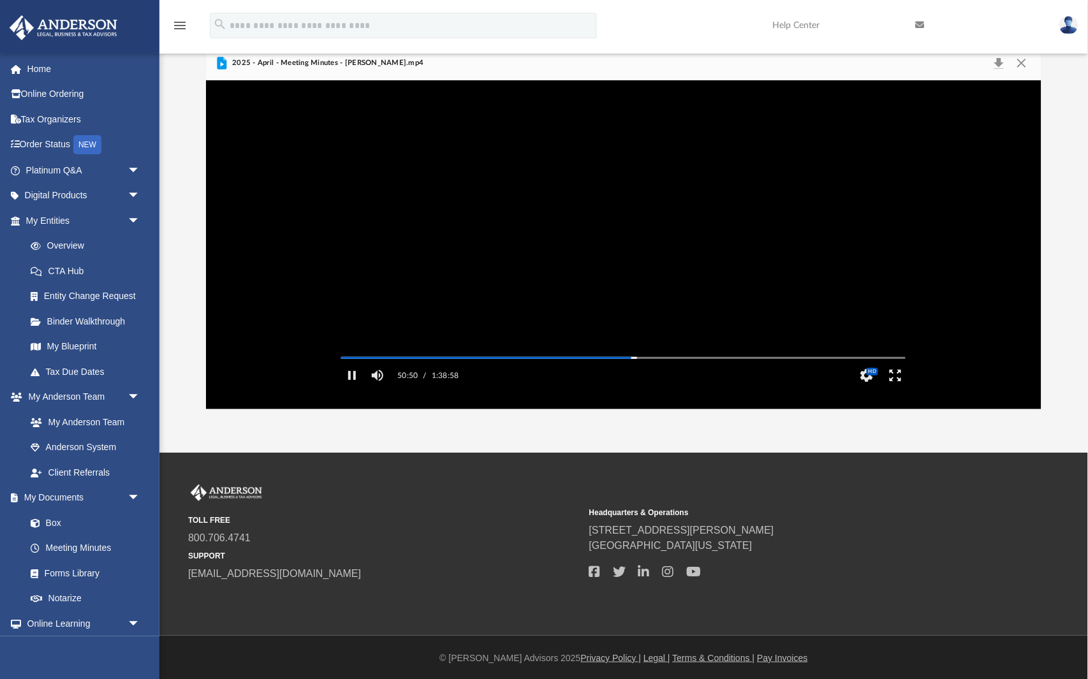
click at [897, 389] on button "Enter fullscreen" at bounding box center [896, 376] width 29 height 26
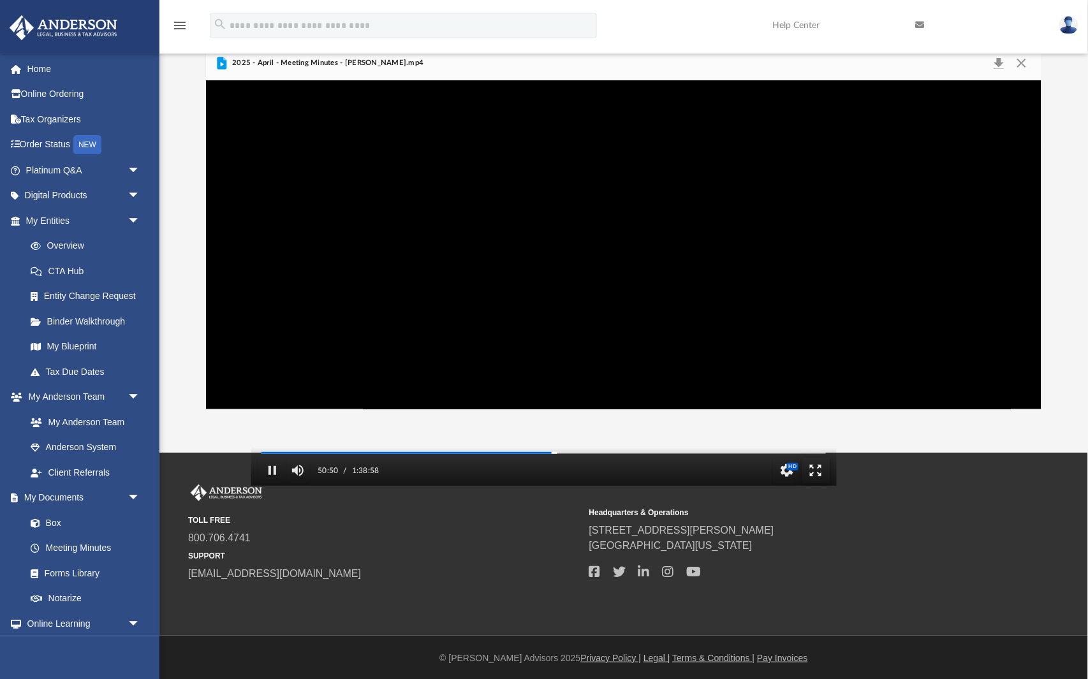
scroll to position [0, 0]
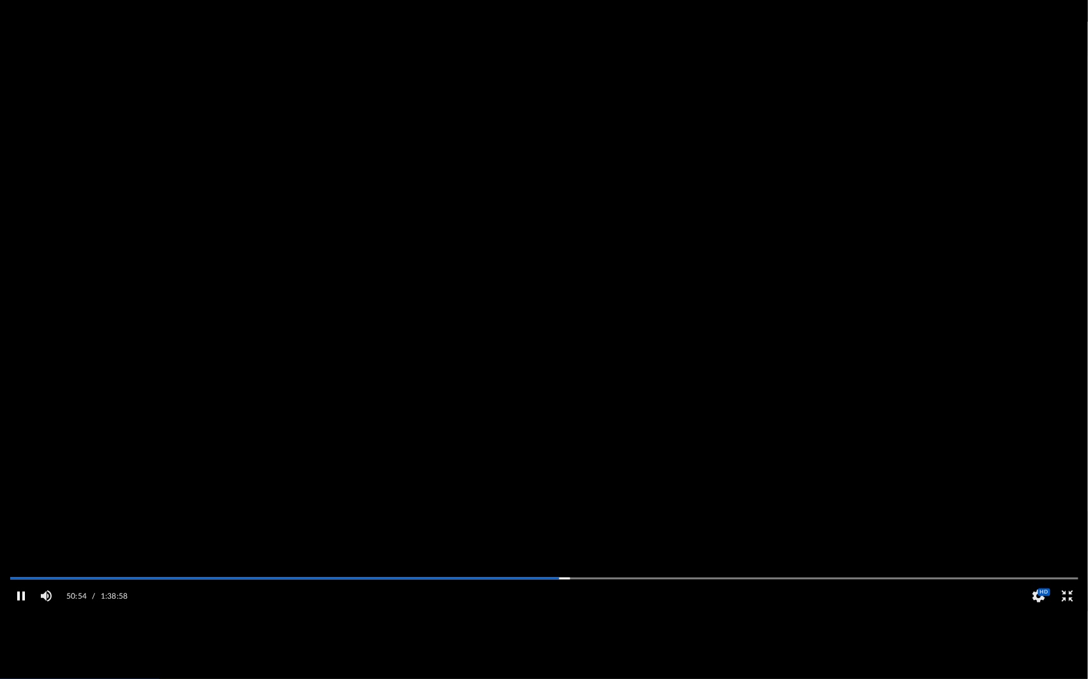
click at [24, 609] on button "Pause" at bounding box center [20, 597] width 29 height 26
click at [17, 609] on button "Play" at bounding box center [20, 597] width 29 height 26
click at [17, 609] on button "Pause" at bounding box center [20, 597] width 29 height 26
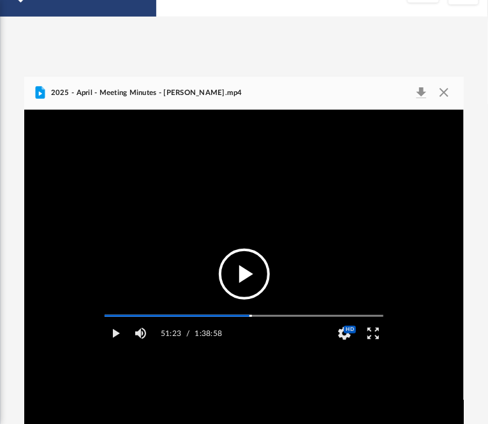
scroll to position [1, 1]
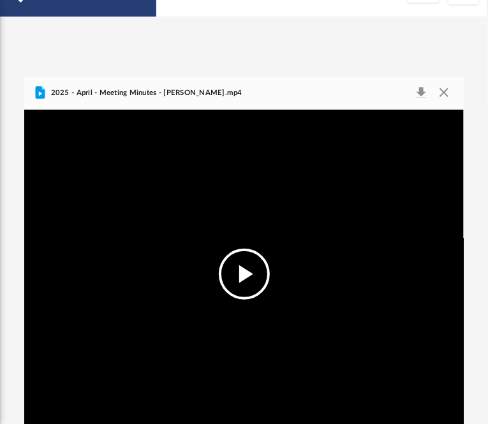
click at [258, 284] on button "File preview" at bounding box center [244, 274] width 51 height 51
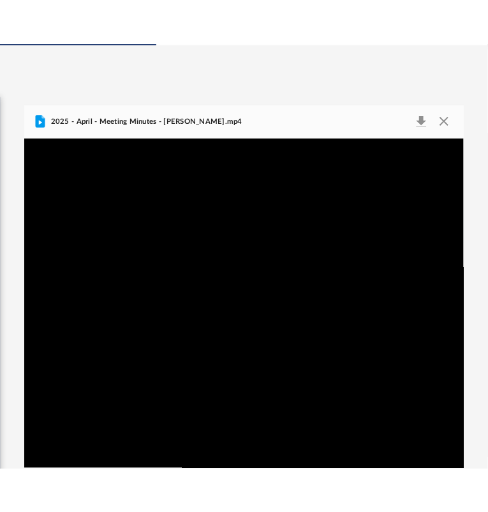
scroll to position [75, 0]
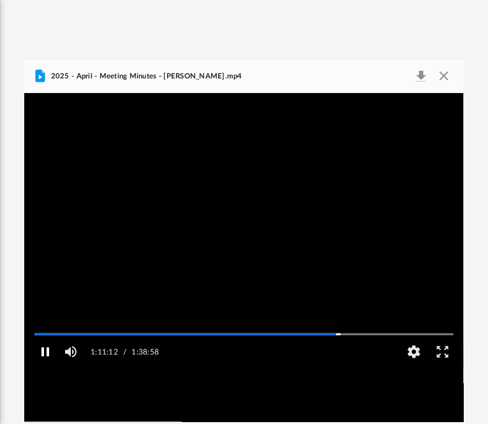
click at [47, 364] on button "Pause" at bounding box center [45, 352] width 29 height 26
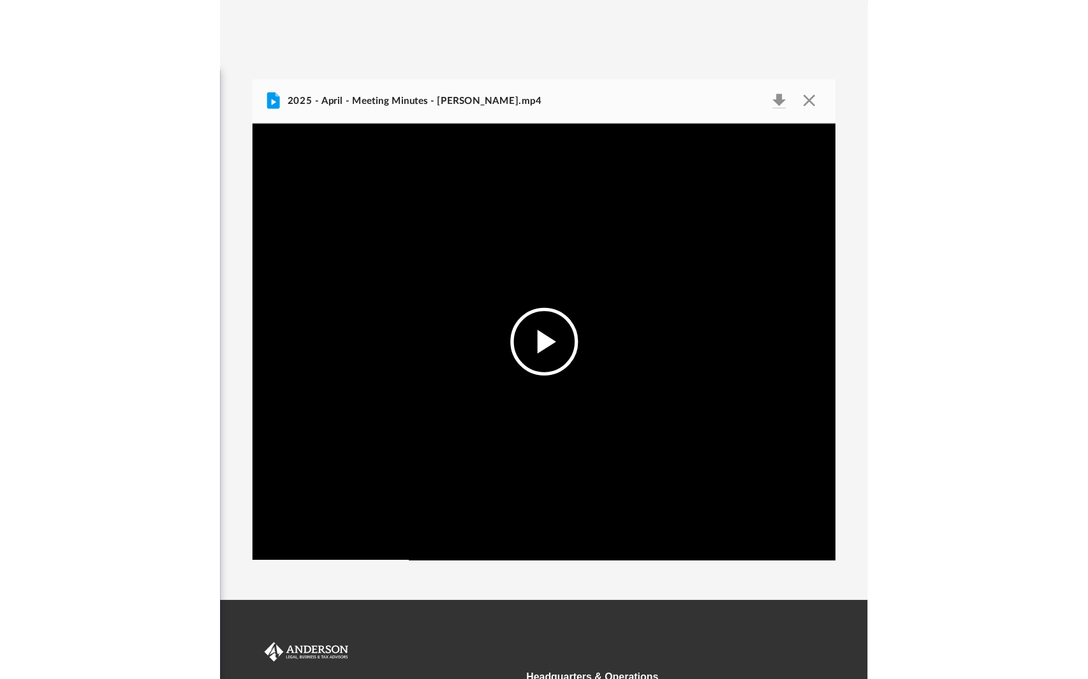
scroll to position [290, 837]
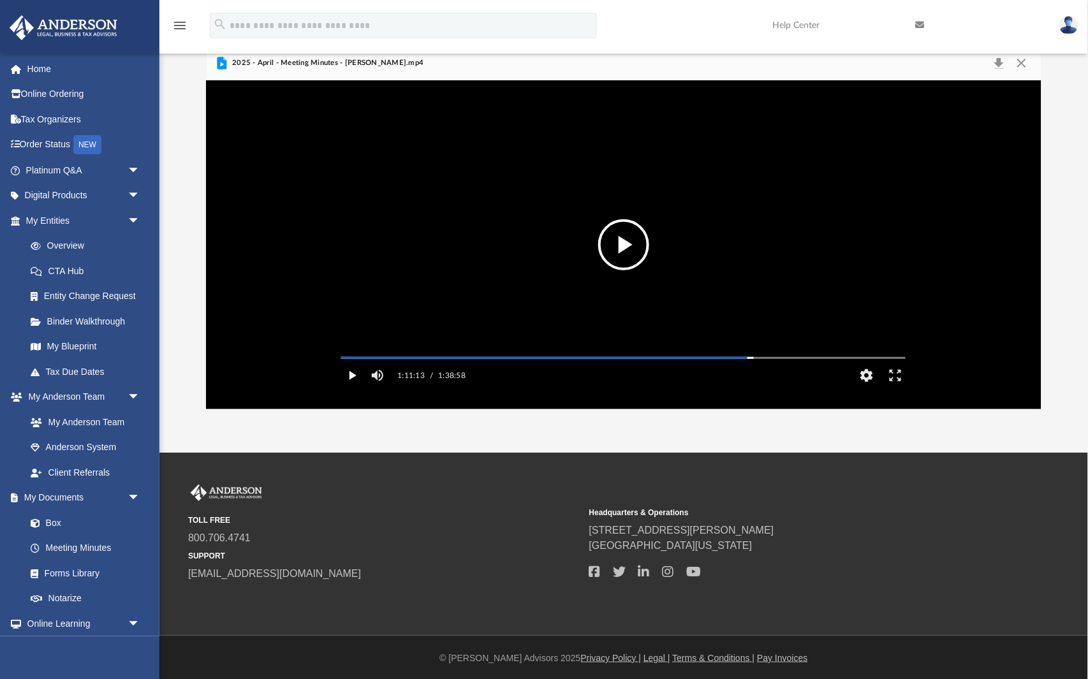
click at [355, 389] on button "Play" at bounding box center [351, 376] width 29 height 26
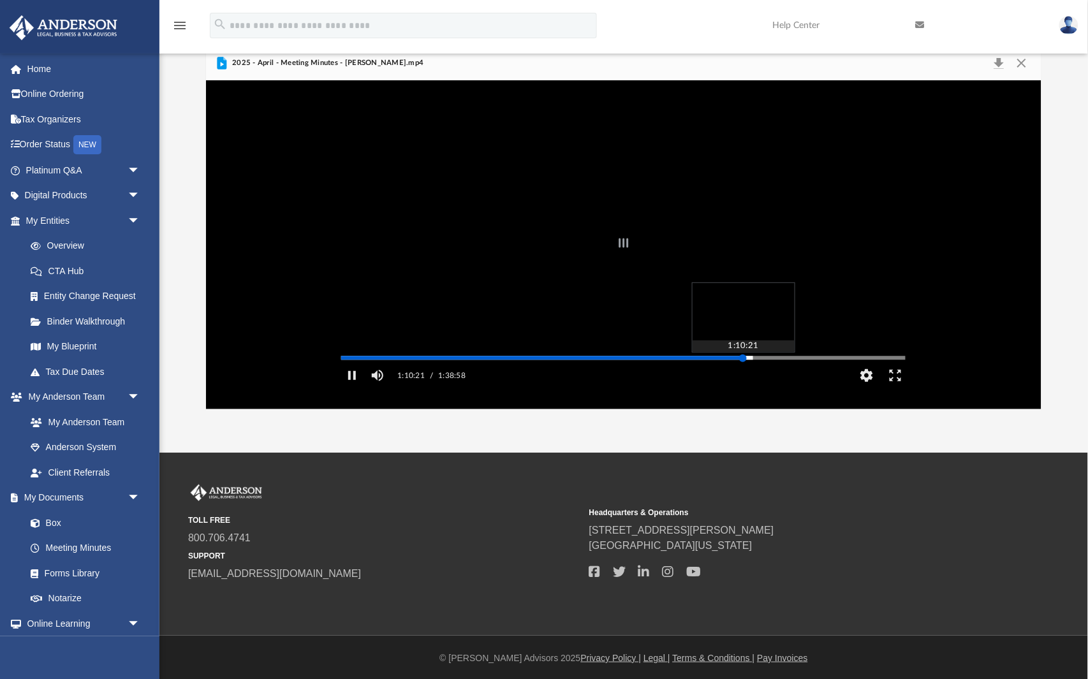
click at [743, 376] on div "Autoplay Disabled Speed 2.0 Quality Auto Subtitles/CC Off Audio Autoplay Disabl…" at bounding box center [624, 244] width 836 height 329
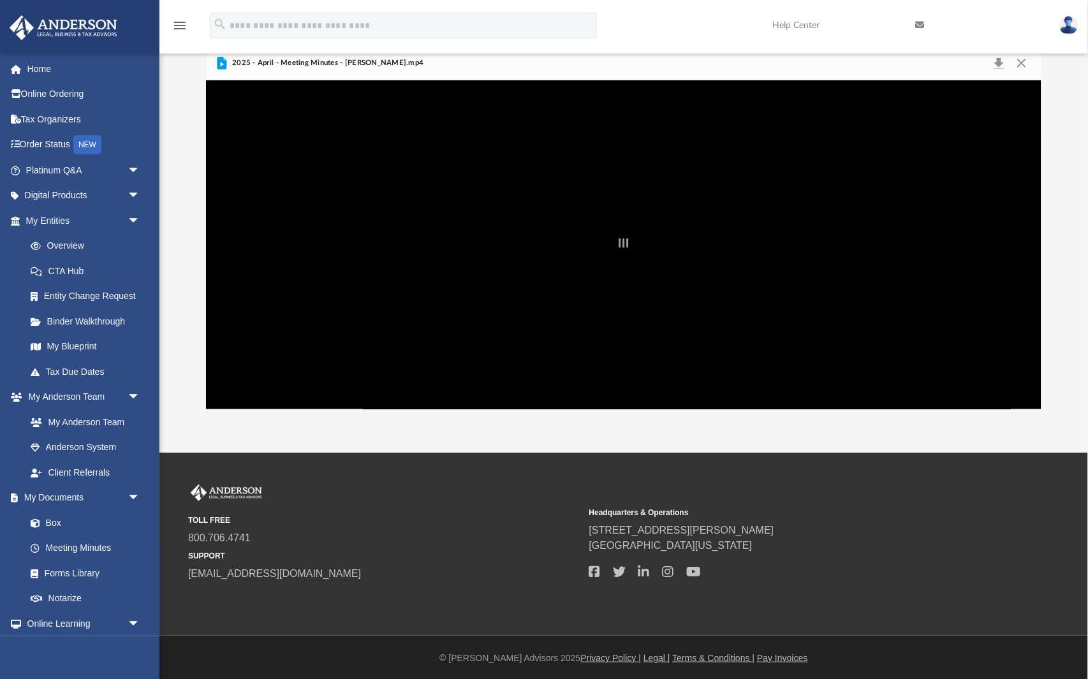
click at [755, 366] on div "File preview" at bounding box center [624, 244] width 836 height 329
click at [795, 369] on div "File preview" at bounding box center [624, 244] width 836 height 329
click at [373, 287] on div "File preview" at bounding box center [624, 244] width 836 height 329
click at [338, 378] on div "File preview" at bounding box center [624, 244] width 836 height 329
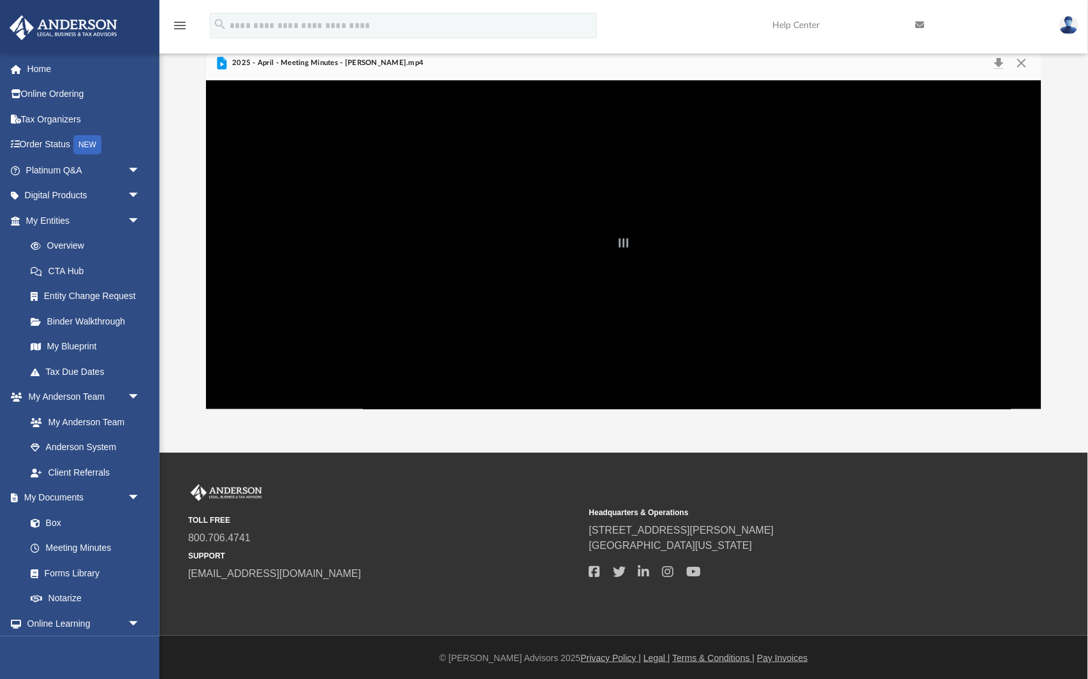
click at [338, 378] on div "File preview" at bounding box center [624, 244] width 836 height 329
click at [411, 383] on div "File preview" at bounding box center [624, 244] width 836 height 329
click at [748, 310] on div "File preview" at bounding box center [624, 244] width 836 height 329
